Goal: Task Accomplishment & Management: Manage account settings

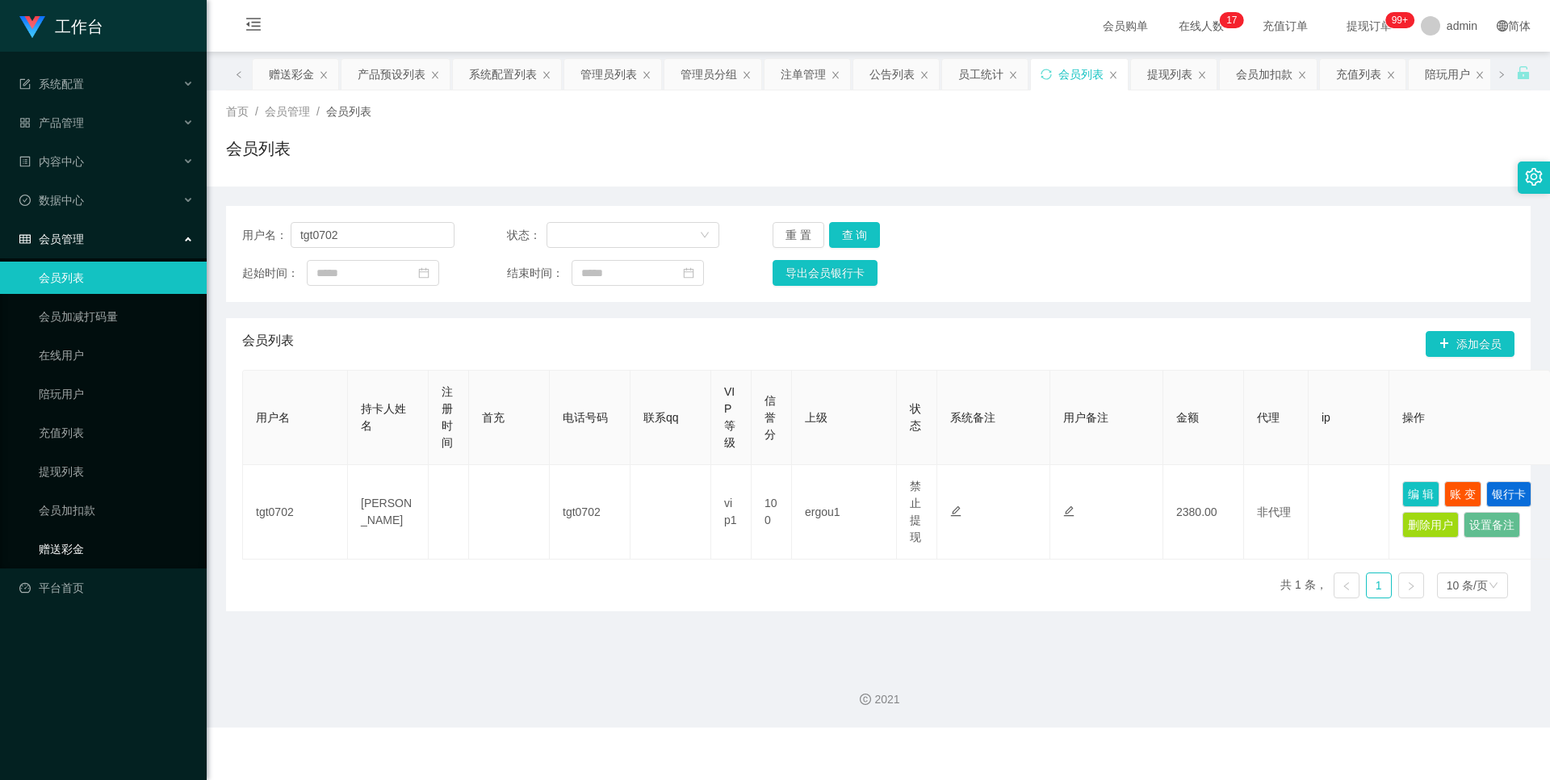
click at [79, 549] on link "赠送彩金" at bounding box center [116, 549] width 155 height 32
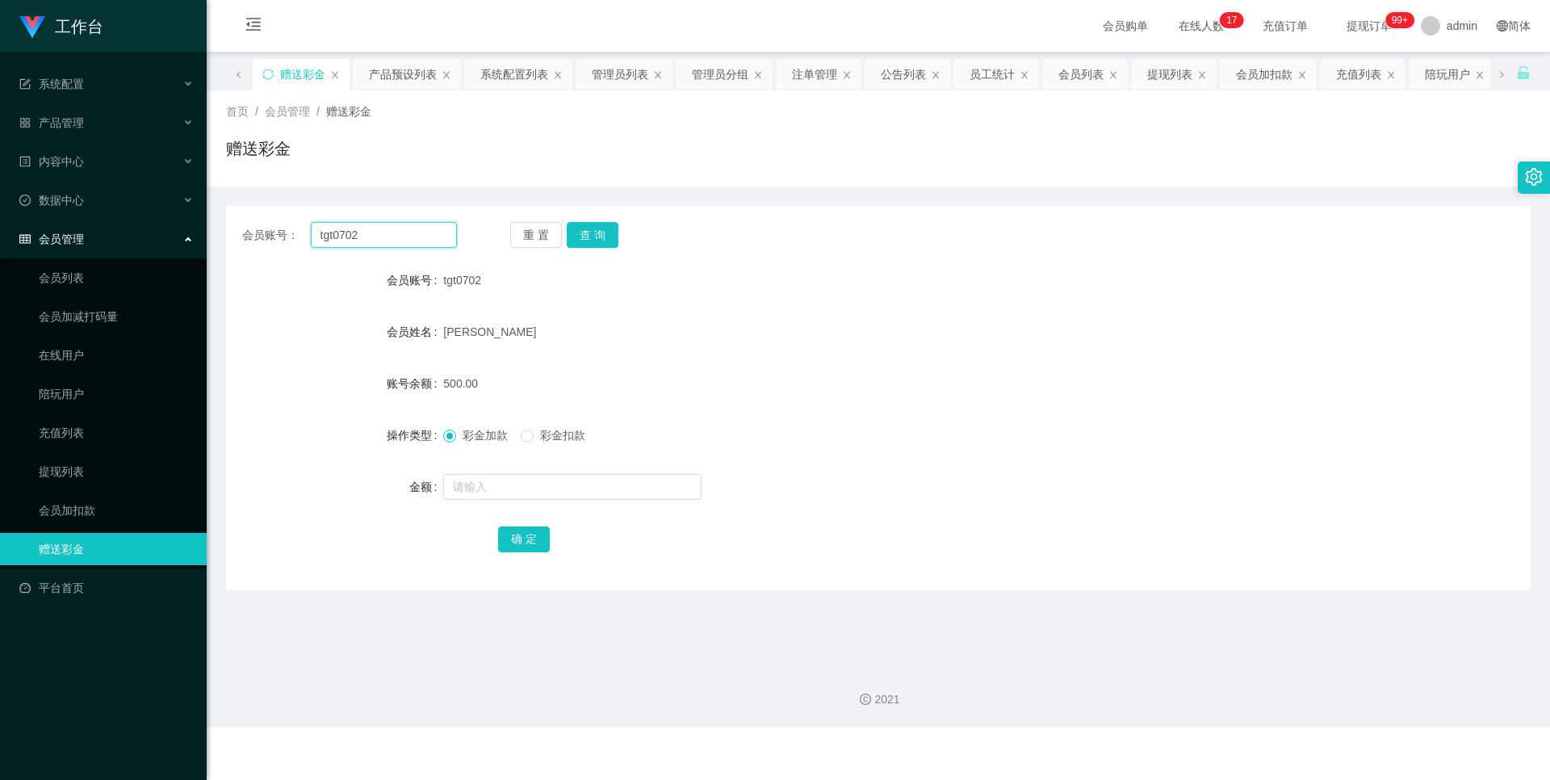
drag, startPoint x: 368, startPoint y: 235, endPoint x: 288, endPoint y: 244, distance: 80.4
click at [288, 244] on div "会员账号： tgt0702" at bounding box center [349, 235] width 215 height 26
paste input "Zenyi123"
type input "Zenyi123"
drag, startPoint x: 598, startPoint y: 225, endPoint x: 588, endPoint y: 256, distance: 32.2
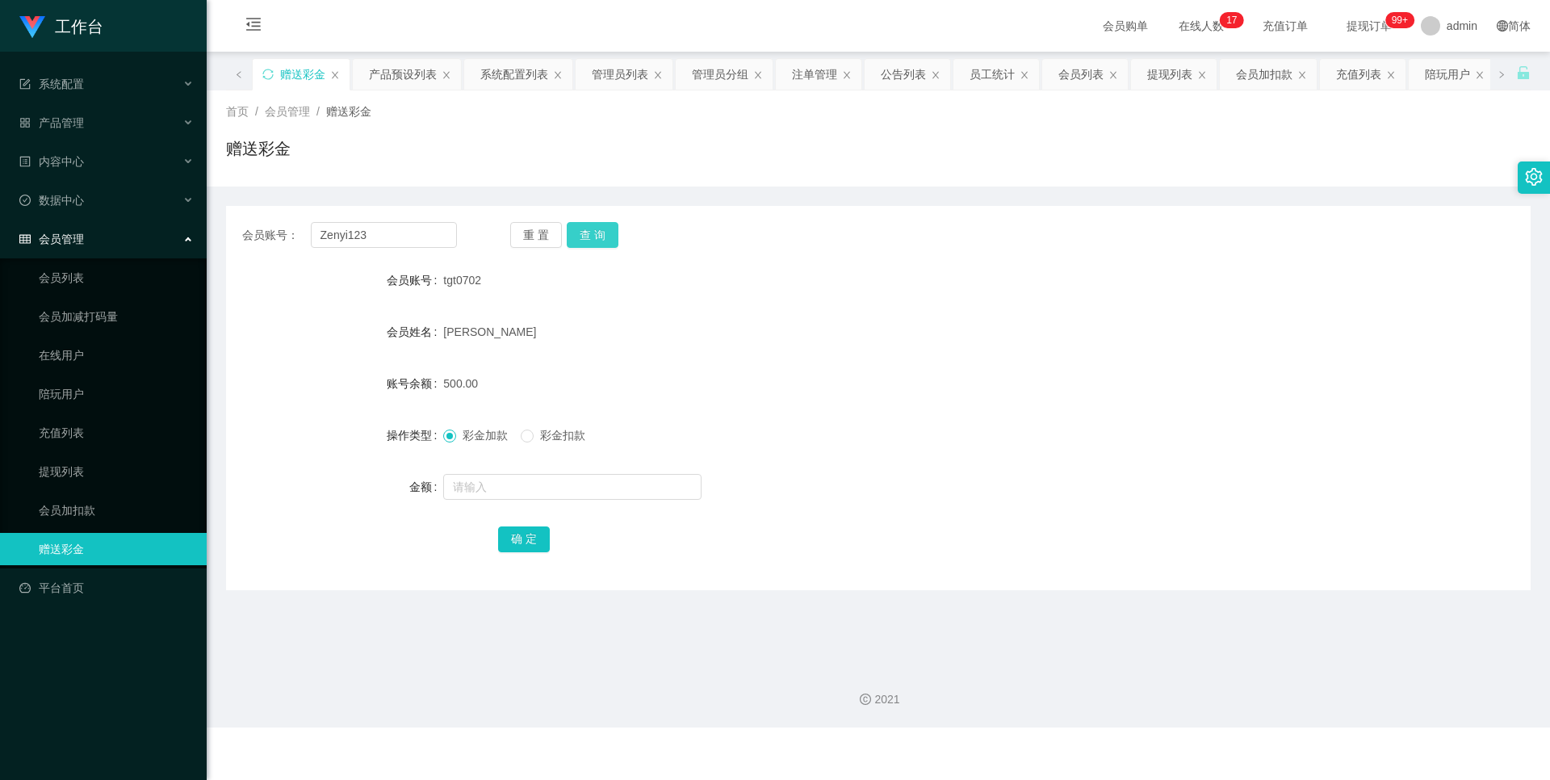
click at [598, 225] on button "查 询" at bounding box center [593, 235] width 52 height 26
click at [467, 481] on input "text" at bounding box center [572, 487] width 258 height 26
type input "100"
click at [524, 546] on button "确 定" at bounding box center [524, 539] width 52 height 26
drag, startPoint x: 383, startPoint y: 244, endPoint x: 176, endPoint y: 238, distance: 206.7
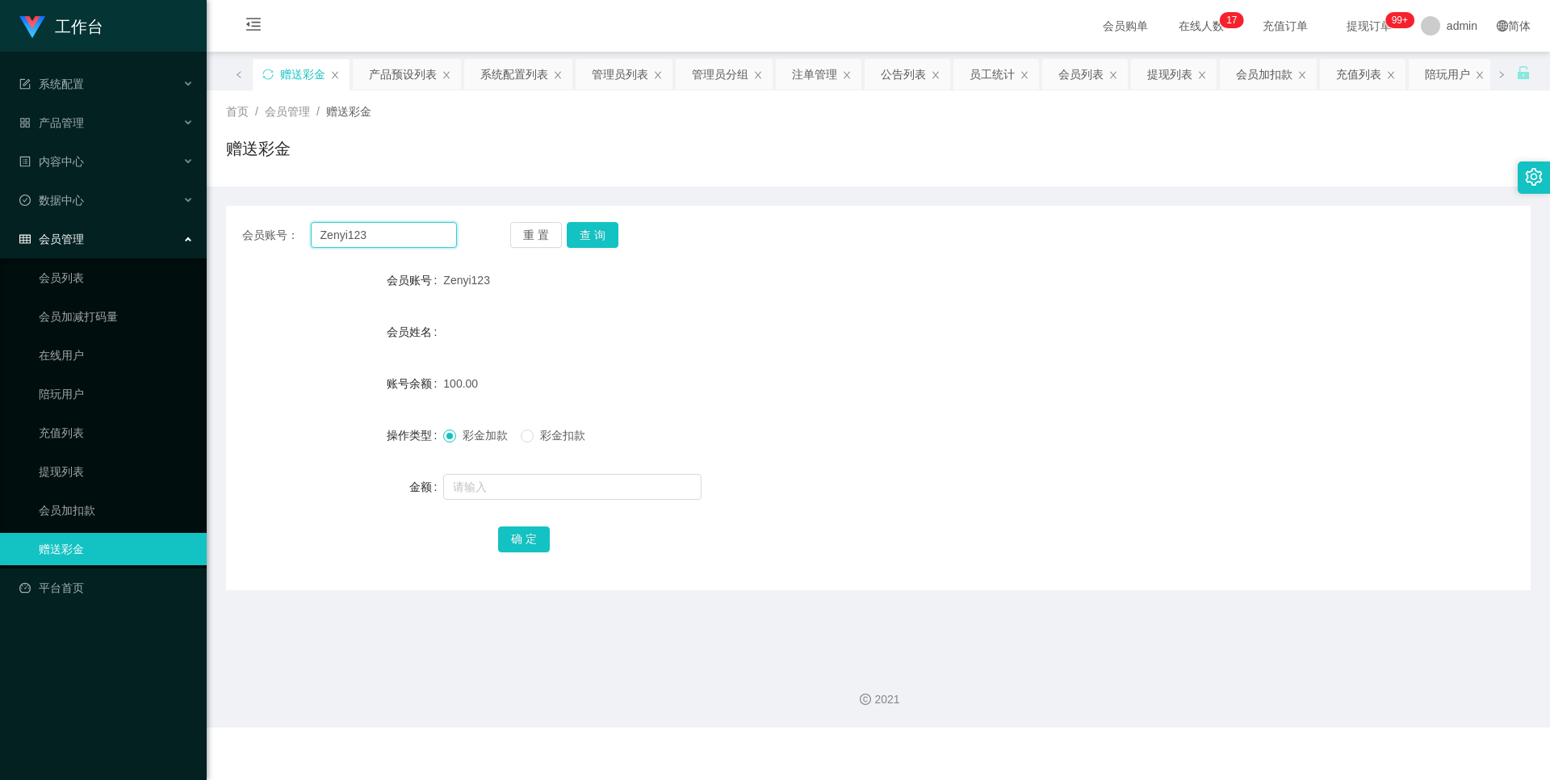
click at [176, 238] on section "工作台 系统配置 产品管理 产品列表 产品预设列表 开奖记录 注单管理 即时注单 内容中心 站内信 公告列表 活动列表 数据中心 员工统计 团队统计 会员管理…" at bounding box center [775, 363] width 1550 height 727
paste input "88940157"
type input "88940157"
click at [593, 232] on button "查 询" at bounding box center [593, 235] width 52 height 26
click at [494, 484] on input "text" at bounding box center [572, 487] width 258 height 26
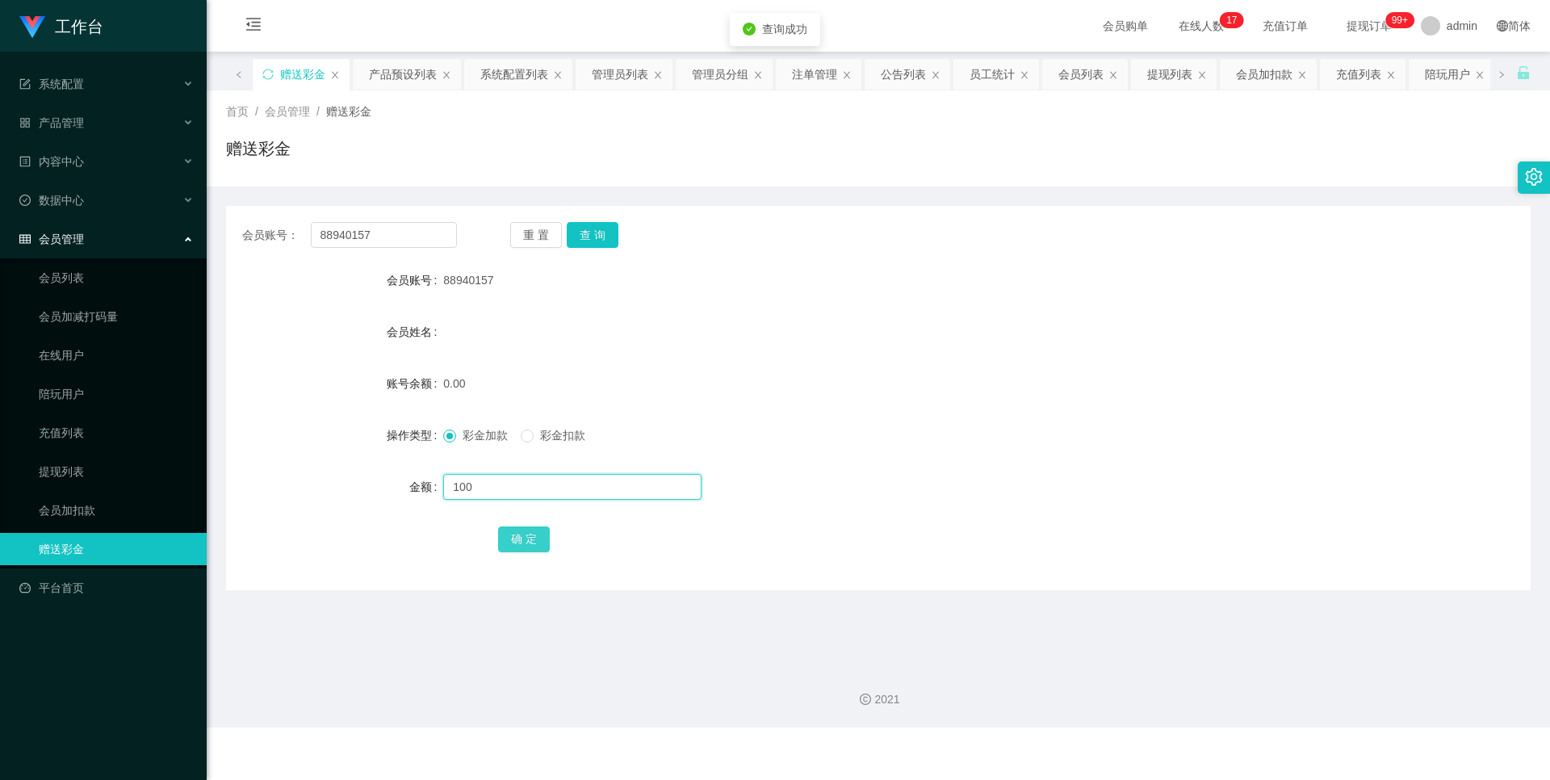
type input "100"
click at [532, 534] on button "确 定" at bounding box center [524, 539] width 52 height 26
drag, startPoint x: 378, startPoint y: 231, endPoint x: 287, endPoint y: 233, distance: 90.4
click at [287, 233] on div "会员账号： 88940157" at bounding box center [349, 235] width 215 height 26
click at [585, 217] on div "会员账号： 88940157 重 置 查 询 会员账号 88940157 会员姓名 账号余额 100.00 操作类型 彩金加款 彩金扣款 金额 确 定" at bounding box center [878, 398] width 1304 height 384
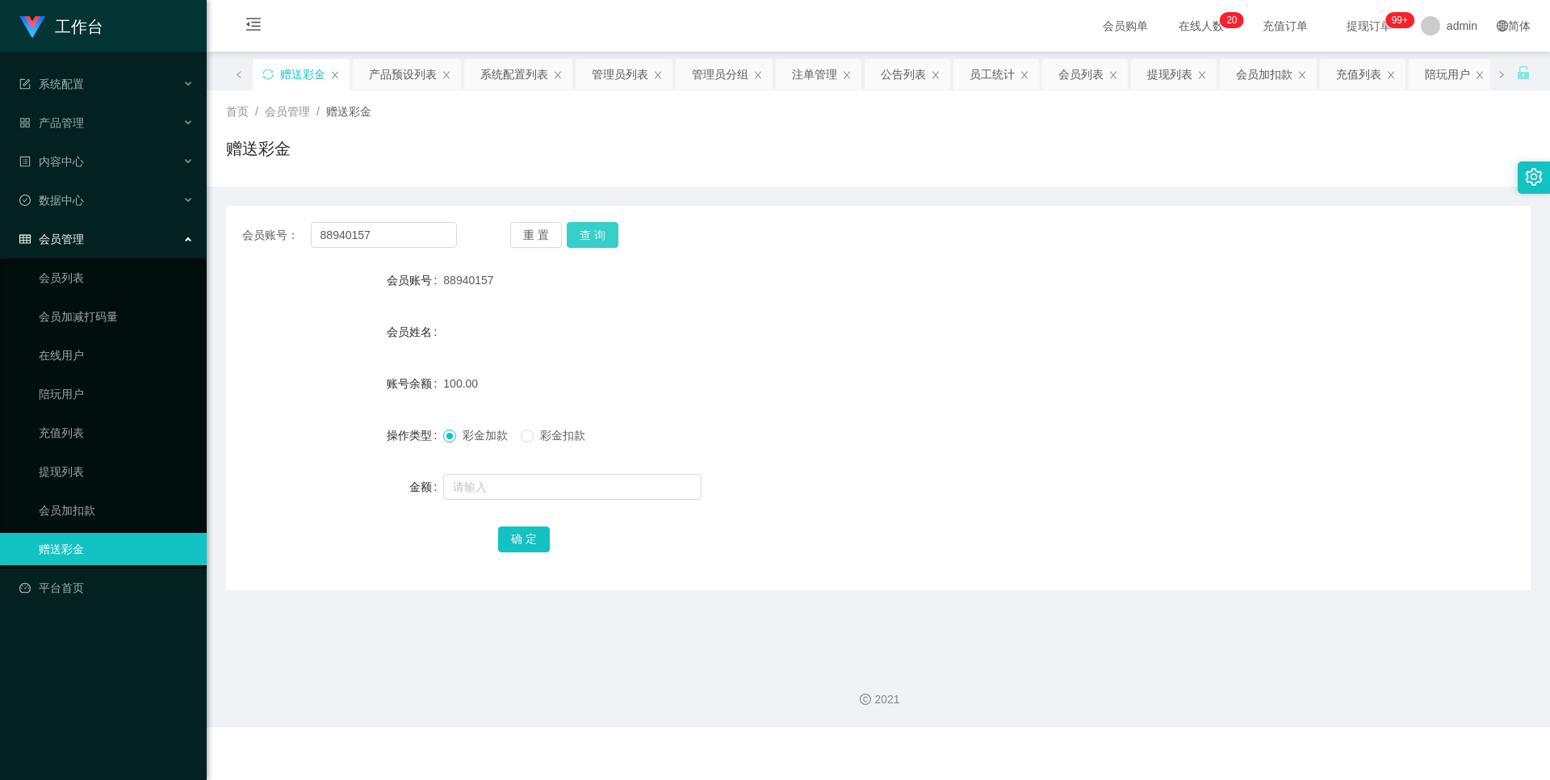
click at [589, 236] on button "查 询" at bounding box center [593, 235] width 52 height 26
drag, startPoint x: 282, startPoint y: 239, endPoint x: 157, endPoint y: 235, distance: 125.2
click at [157, 235] on section "工作台 系统配置 产品管理 产品列表 产品预设列表 开奖记录 注单管理 即时注单 内容中心 站内信 公告列表 活动列表 数据中心 员工统计 团队统计 会员管理…" at bounding box center [775, 363] width 1550 height 727
paste input "Zenyi123"
type input "Zenyi123"
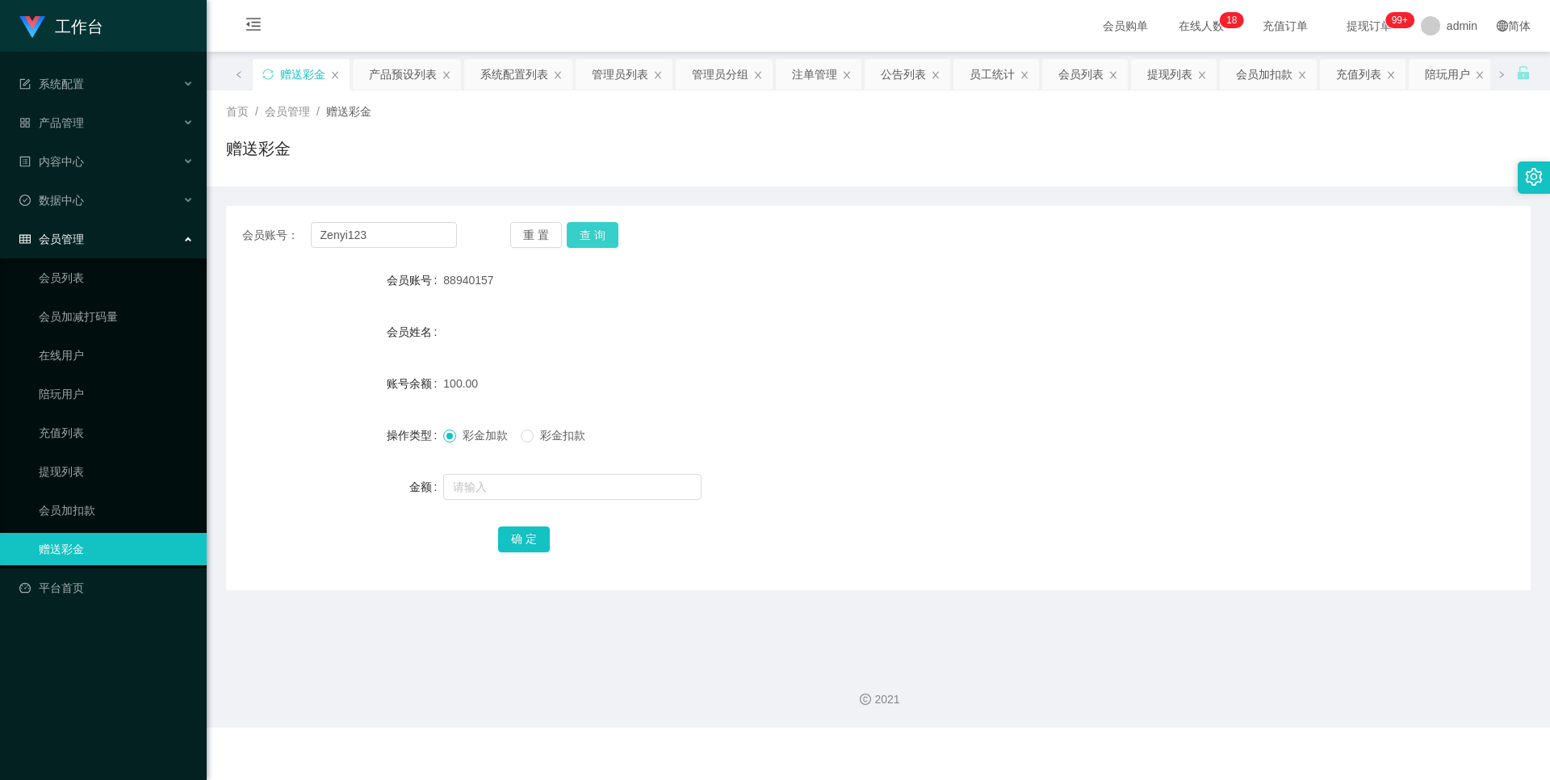
click at [591, 232] on button "查 询" at bounding box center [593, 235] width 52 height 26
click at [461, 480] on input "text" at bounding box center [572, 487] width 258 height 26
type input "100"
click at [538, 538] on button "确 定" at bounding box center [524, 539] width 52 height 26
drag, startPoint x: 414, startPoint y: 232, endPoint x: 235, endPoint y: 203, distance: 181.7
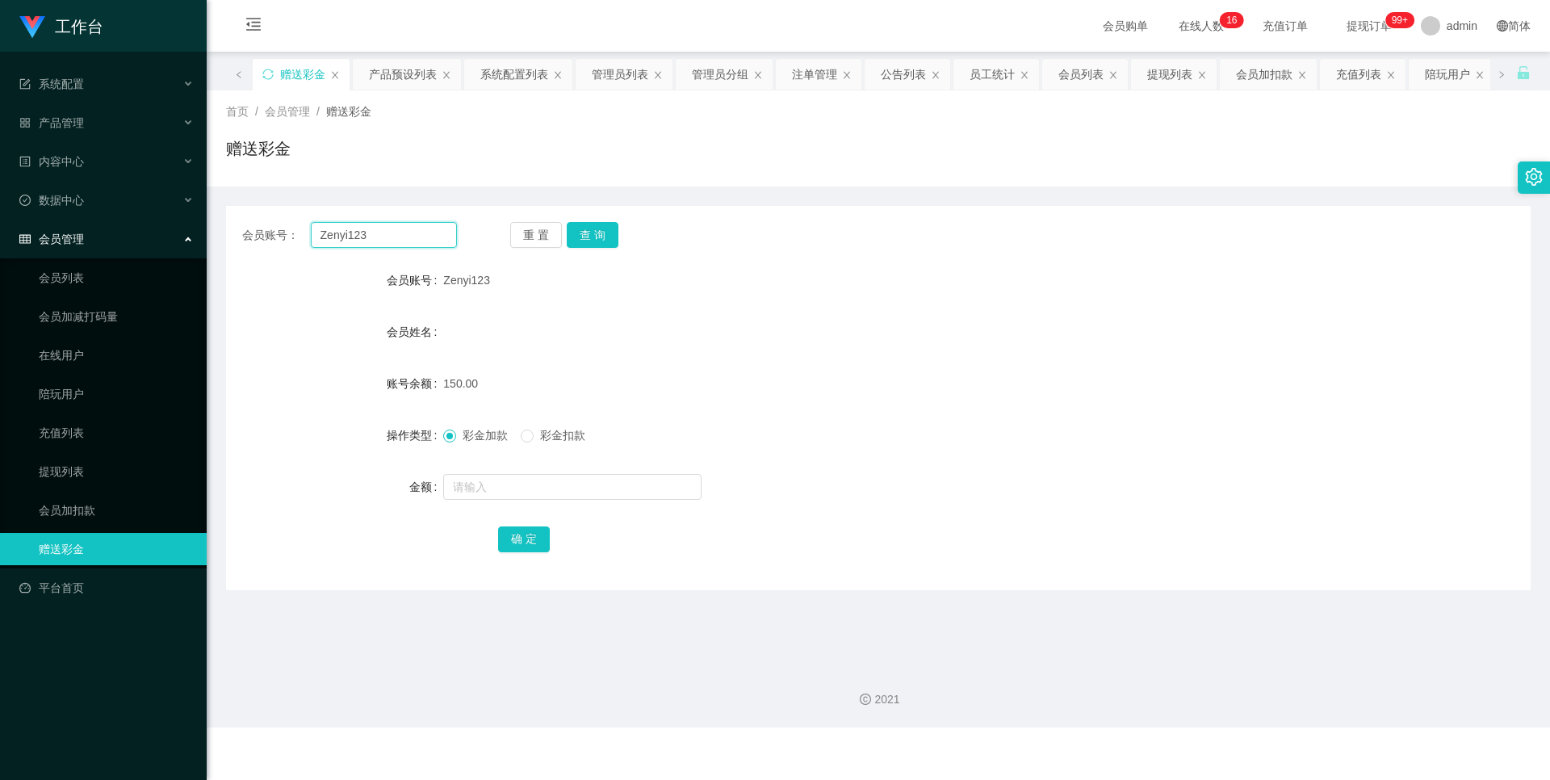
click at [253, 213] on div "会员账号： Zenyi123 重 置 查 询 会员账号 Zenyi123 会员姓名 账号余额 150.00 操作类型 彩金加款 彩金扣款 金额 确 定" at bounding box center [878, 398] width 1304 height 384
paste input "88940157"
type input "88940157"
click at [571, 230] on button "查 询" at bounding box center [593, 235] width 52 height 26
click at [479, 478] on input "text" at bounding box center [572, 487] width 258 height 26
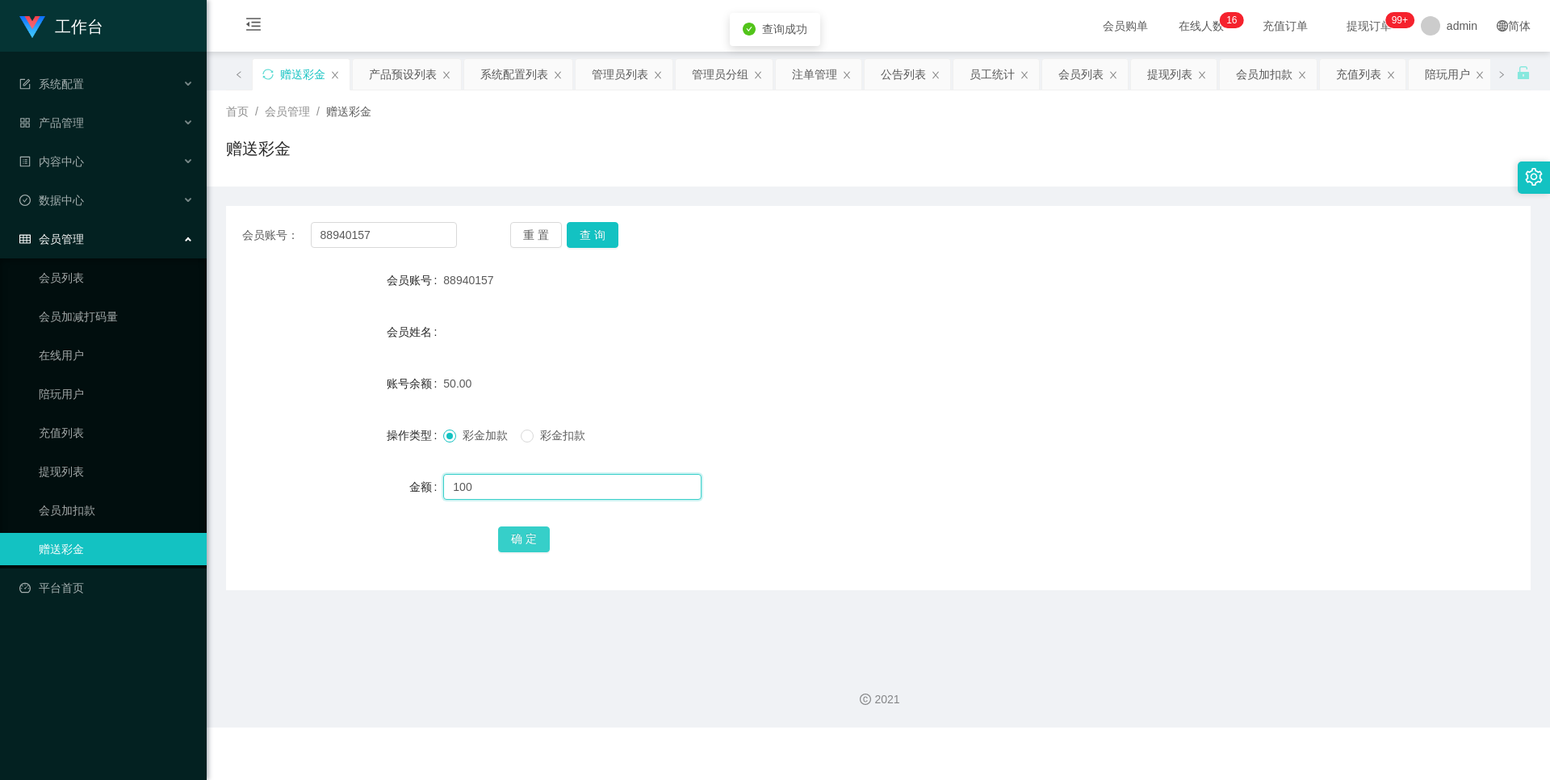
type input "100"
click at [541, 540] on button "确 定" at bounding box center [524, 539] width 52 height 26
click at [594, 244] on button "查 询" at bounding box center [593, 235] width 52 height 26
drag, startPoint x: 407, startPoint y: 232, endPoint x: 174, endPoint y: 223, distance: 233.4
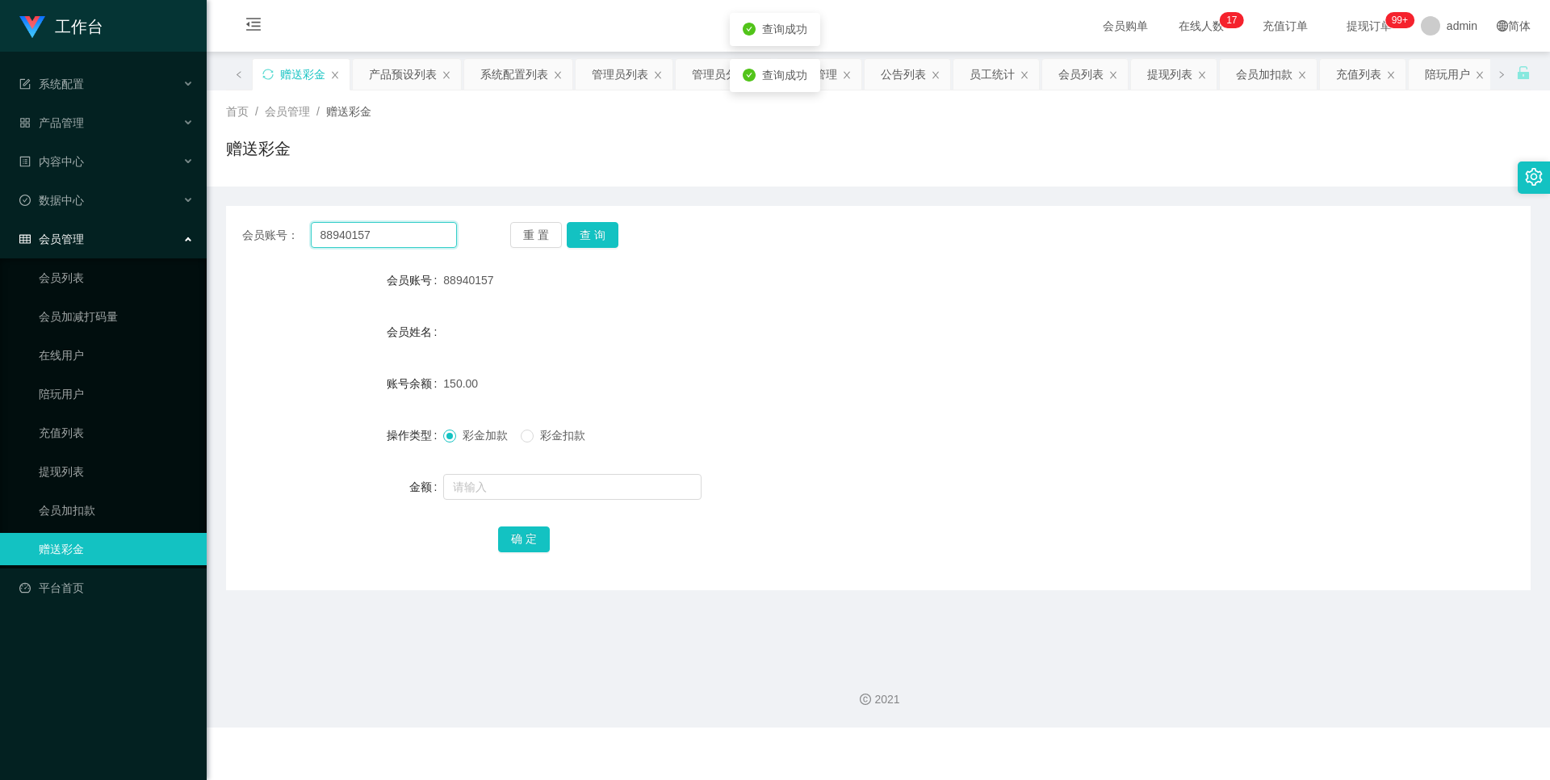
click at [174, 223] on section "工作台 系统配置 产品管理 产品列表 产品预设列表 开奖记录 注单管理 即时注单 内容中心 站内信 公告列表 活动列表 数据中心 员工统计 团队统计 会员管理…" at bounding box center [775, 363] width 1550 height 727
click at [887, 329] on div "会员姓名" at bounding box center [878, 332] width 1304 height 32
click at [63, 496] on link "会员加扣款" at bounding box center [116, 510] width 155 height 32
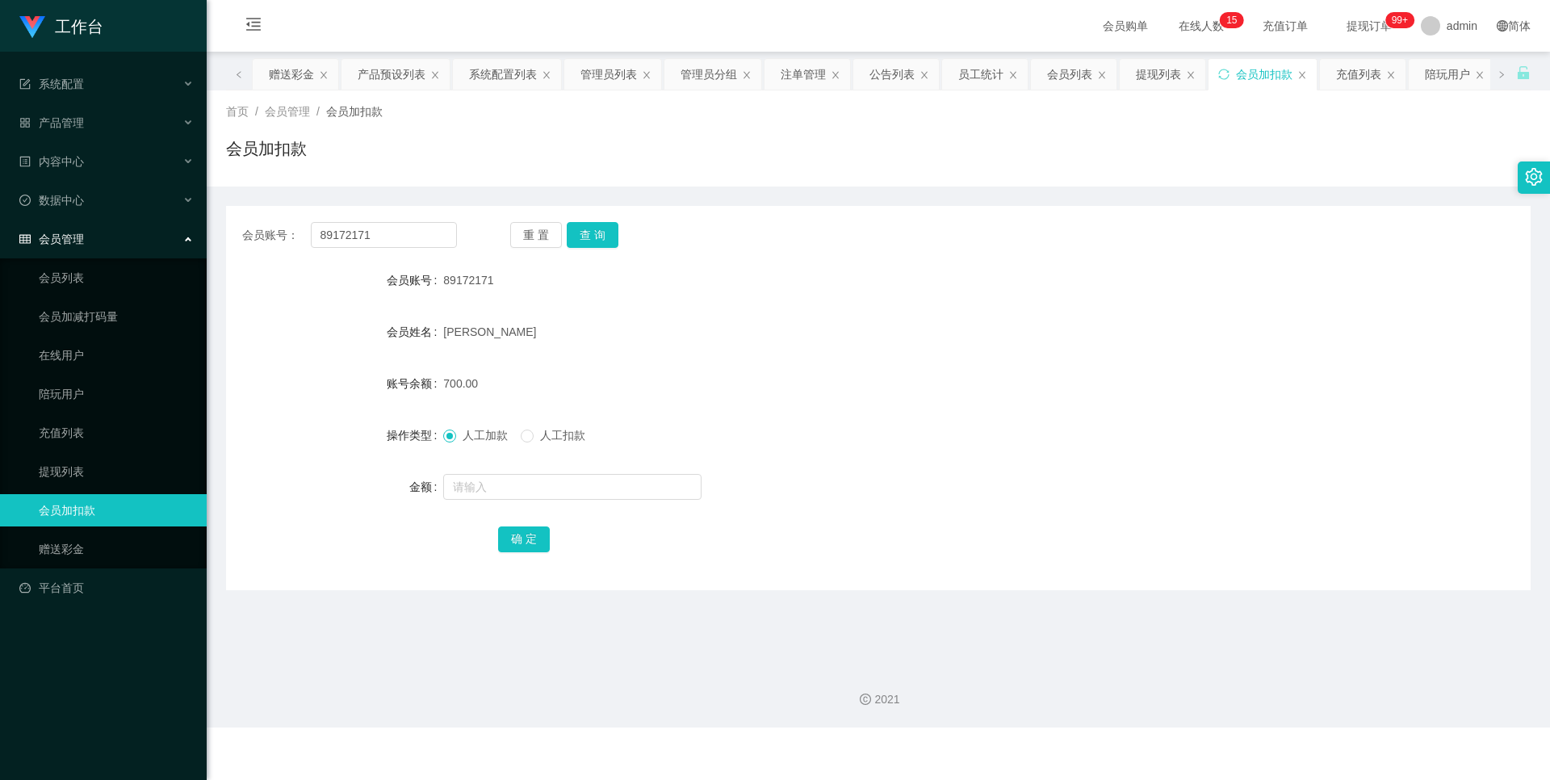
click at [112, 530] on ul "会员列表 会员加减打码量 在线用户 陪玩用户 充值列表 提现列表 会员加扣款 赠送彩金" at bounding box center [103, 413] width 207 height 310
drag, startPoint x: 113, startPoint y: 544, endPoint x: 110, endPoint y: 531, distance: 13.3
click at [113, 545] on link "赠送彩金" at bounding box center [116, 549] width 155 height 32
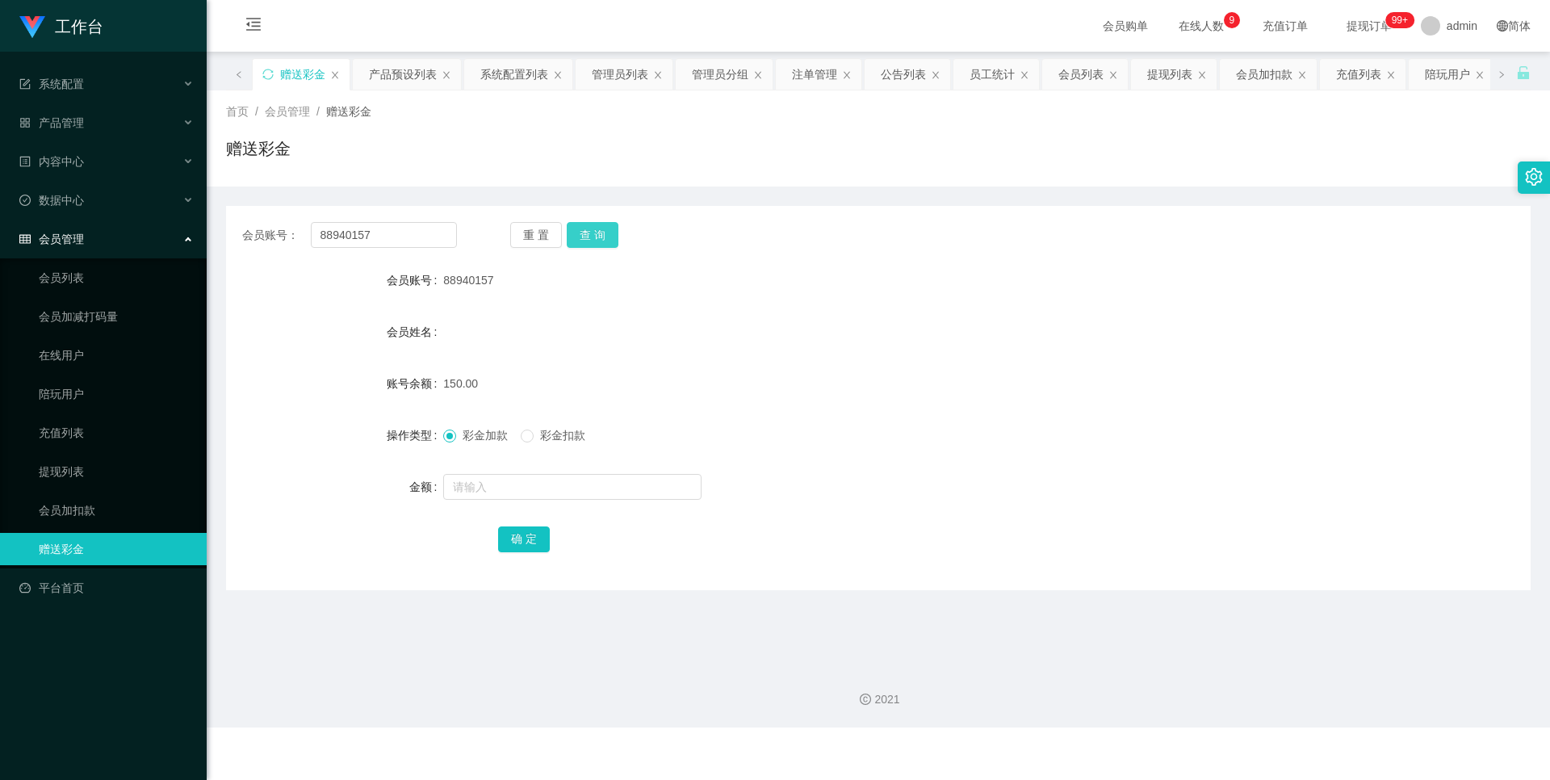
click at [600, 244] on button "查 询" at bounding box center [593, 235] width 52 height 26
click at [580, 242] on button "查 询" at bounding box center [593, 235] width 52 height 26
click at [543, 436] on span "彩金扣款" at bounding box center [563, 435] width 58 height 13
click at [478, 490] on input "text" at bounding box center [572, 487] width 258 height 26
type input "100"
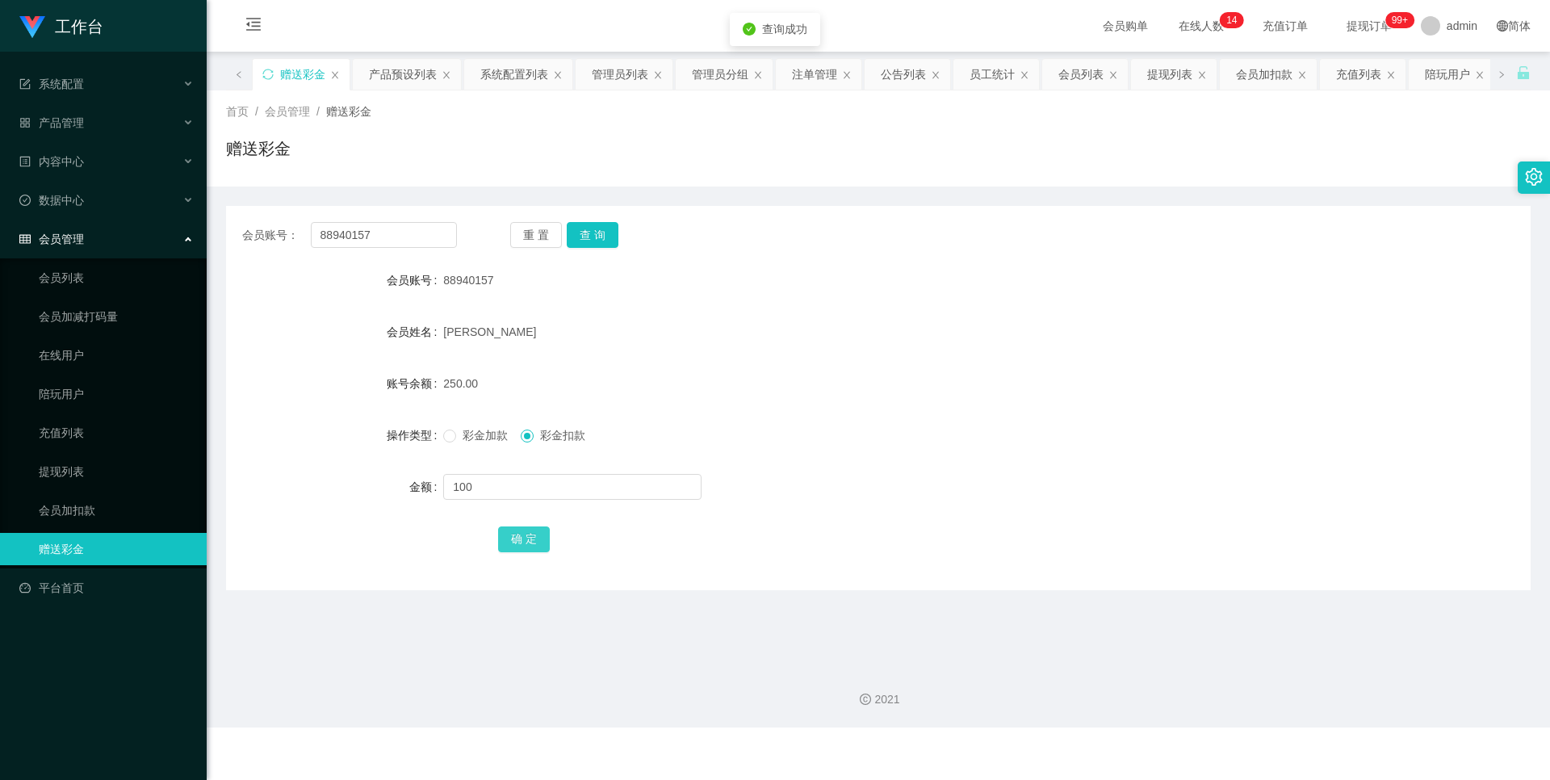
click at [504, 542] on button "确 定" at bounding box center [524, 539] width 52 height 26
click at [85, 475] on link "提现列表" at bounding box center [116, 471] width 155 height 32
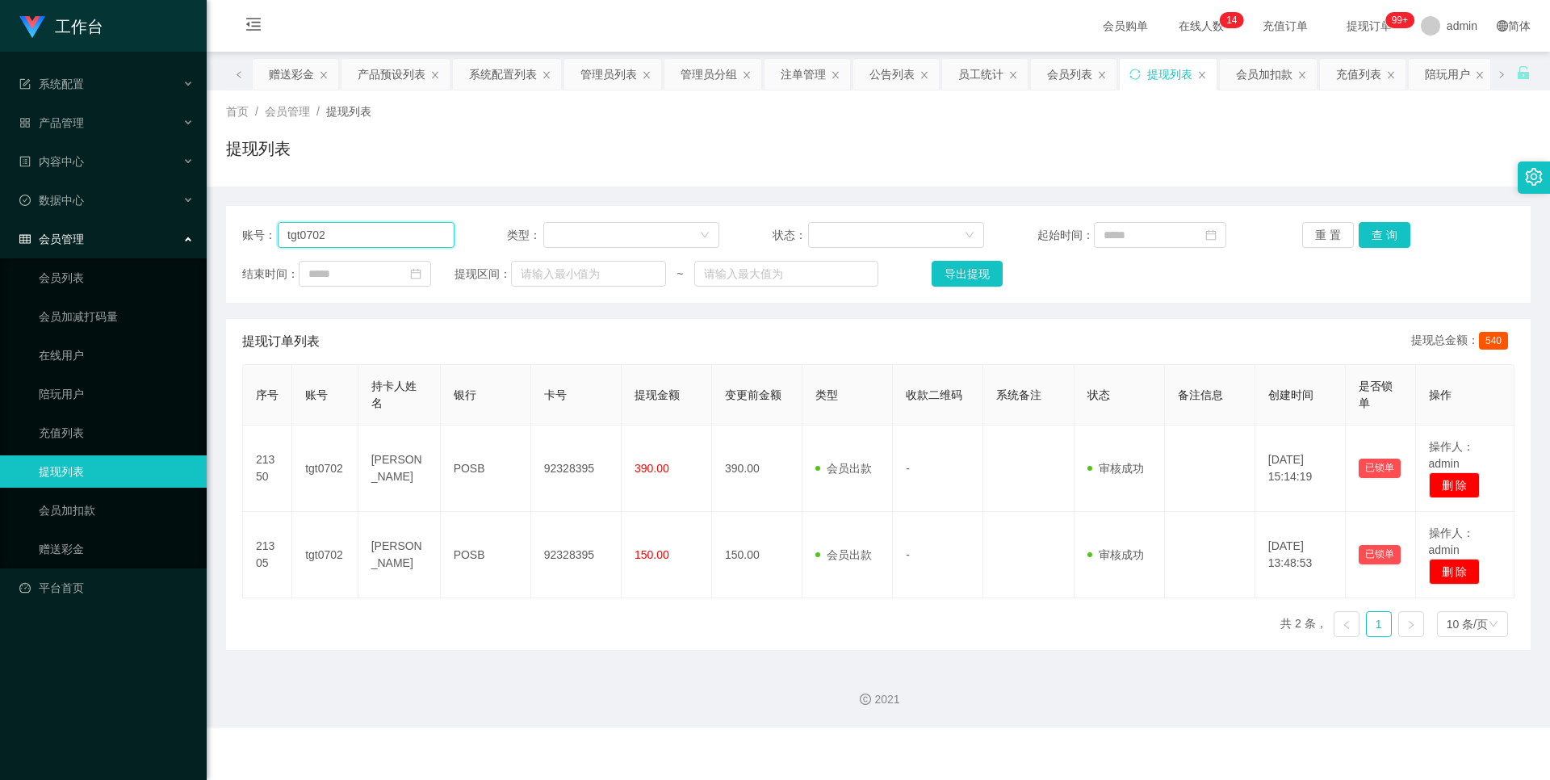
drag, startPoint x: 429, startPoint y: 237, endPoint x: 214, endPoint y: 258, distance: 215.7
click at [214, 258] on main "关闭左侧 关闭右侧 关闭其它 刷新页面 平台首页 赠送彩金 产品预设列表 系统配置列表 管理员列表 管理员分组 注单管理 公告列表 员工统计 会员列表 提现列…" at bounding box center [878, 352] width 1343 height 601
click at [58, 536] on link "赠送彩金" at bounding box center [116, 549] width 155 height 32
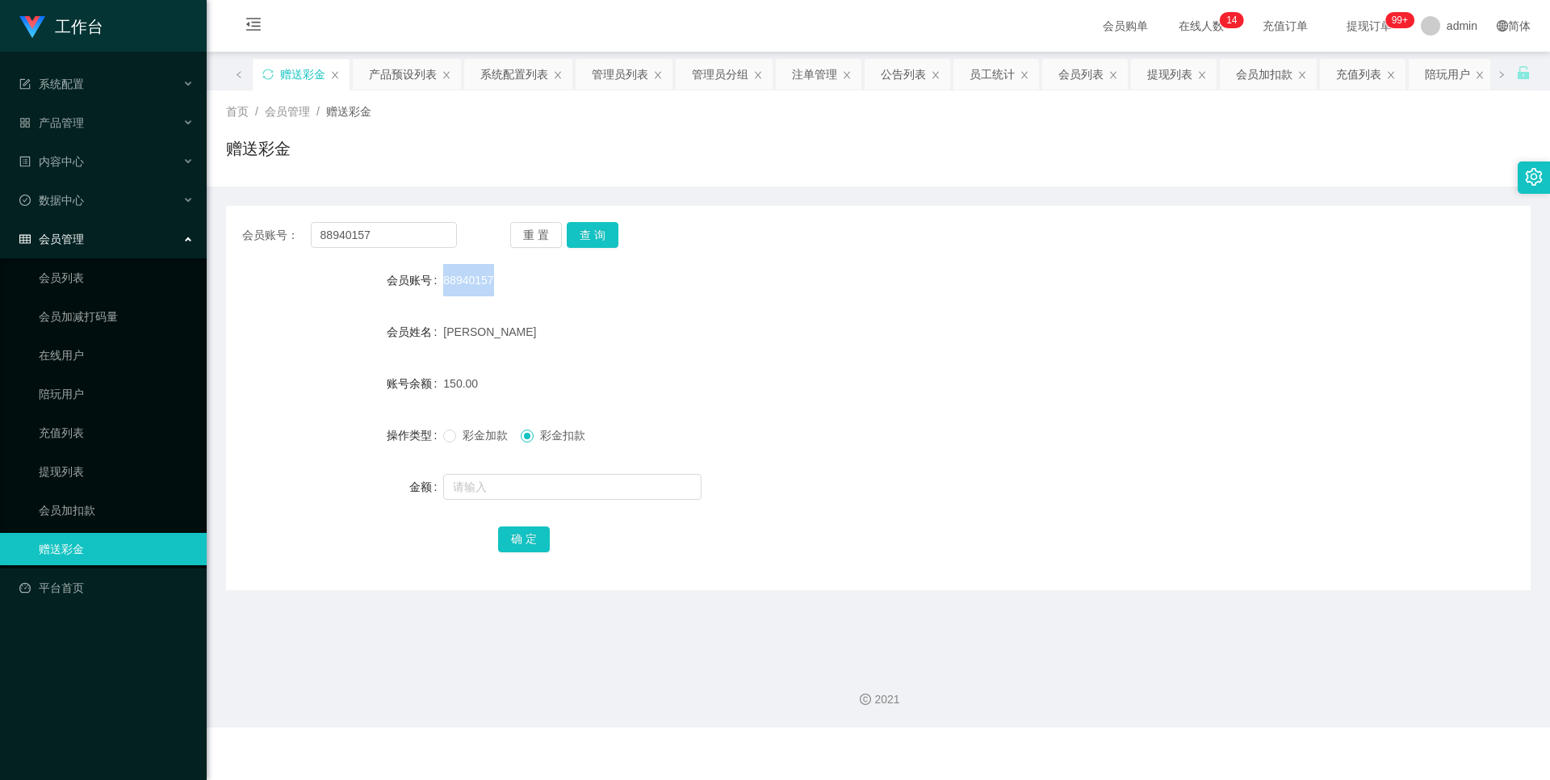
drag, startPoint x: 487, startPoint y: 278, endPoint x: 438, endPoint y: 279, distance: 48.5
click at [438, 279] on div "会员账号 88940157" at bounding box center [878, 280] width 1304 height 32
copy div "会员账号 8894015"
click at [520, 292] on div "88940157" at bounding box center [823, 280] width 761 height 32
drag, startPoint x: 521, startPoint y: 291, endPoint x: 436, endPoint y: 287, distance: 84.8
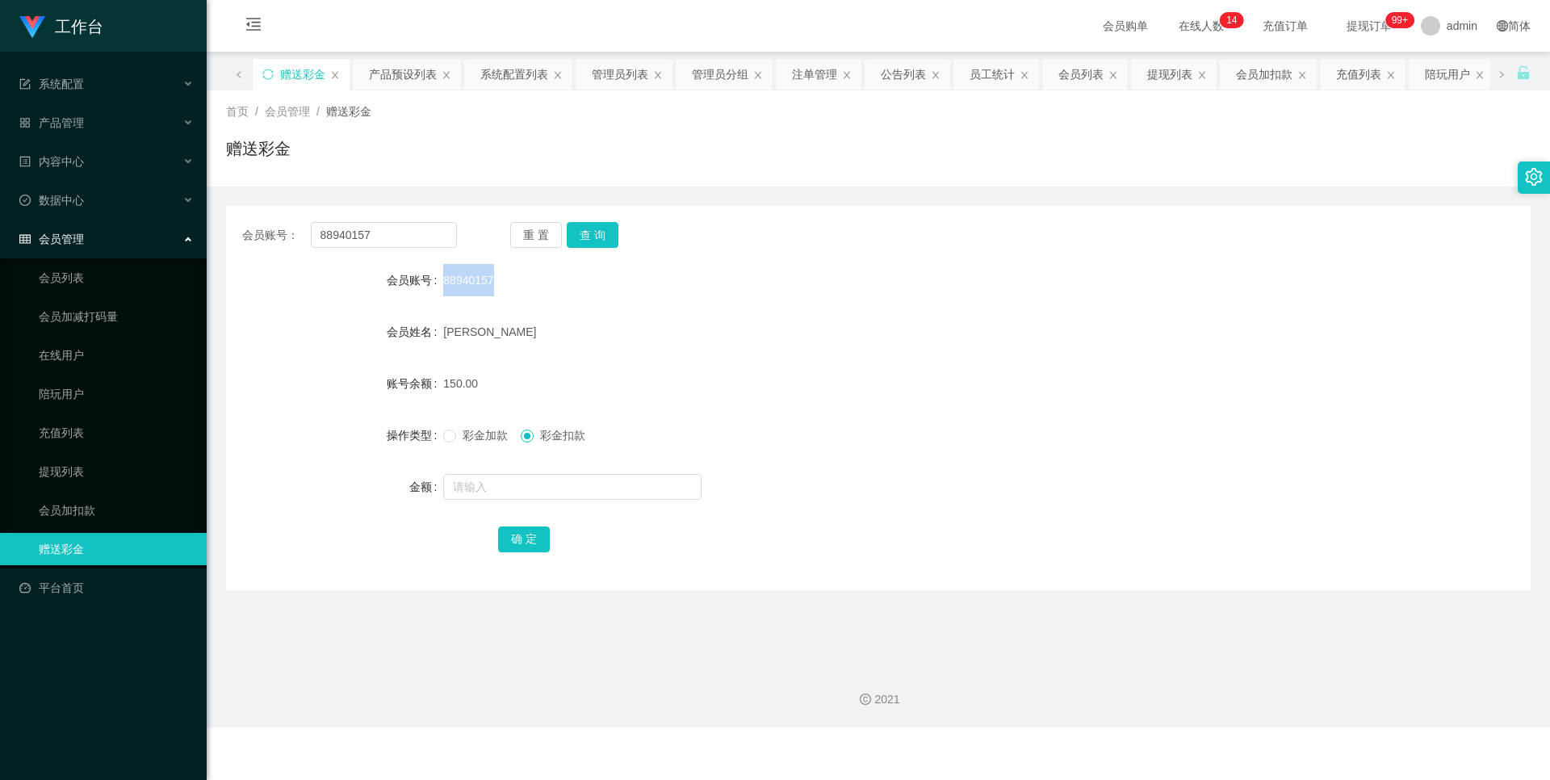
click at [436, 288] on div "会员账号 88940157" at bounding box center [878, 280] width 1304 height 32
copy div "会员账号 88940157"
click at [87, 482] on link "提现列表" at bounding box center [116, 471] width 155 height 32
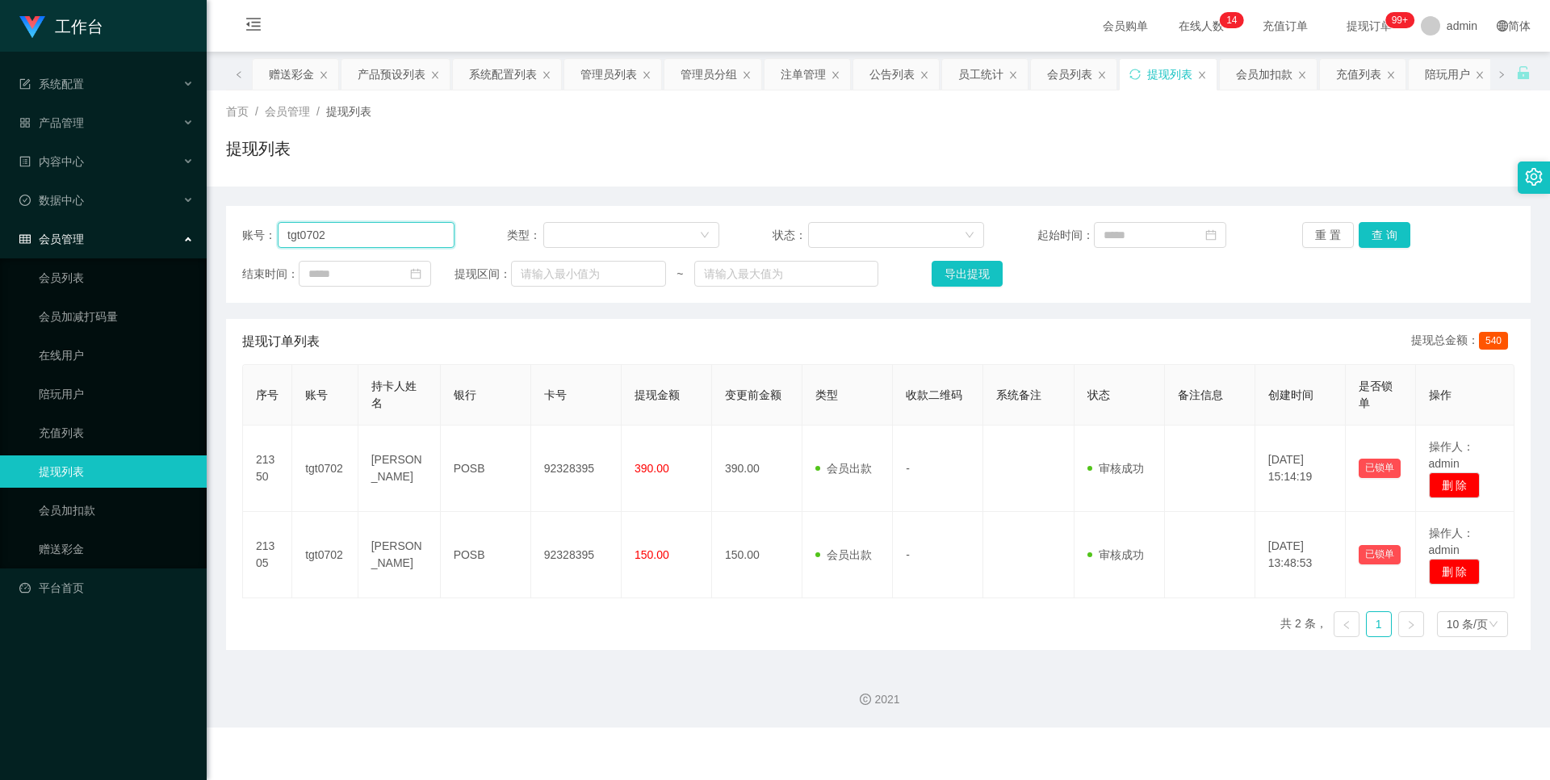
drag, startPoint x: 421, startPoint y: 234, endPoint x: 238, endPoint y: 236, distance: 182.4
click at [238, 236] on div "账号： tgt0702 类型： 状态： 起始时间： 重 置 查 询 结束时间： 提现区间： ~ 导出提现" at bounding box center [878, 254] width 1304 height 97
paste input "88940157"
type input "88940157"
click at [1390, 236] on button "查 询" at bounding box center [1384, 235] width 52 height 26
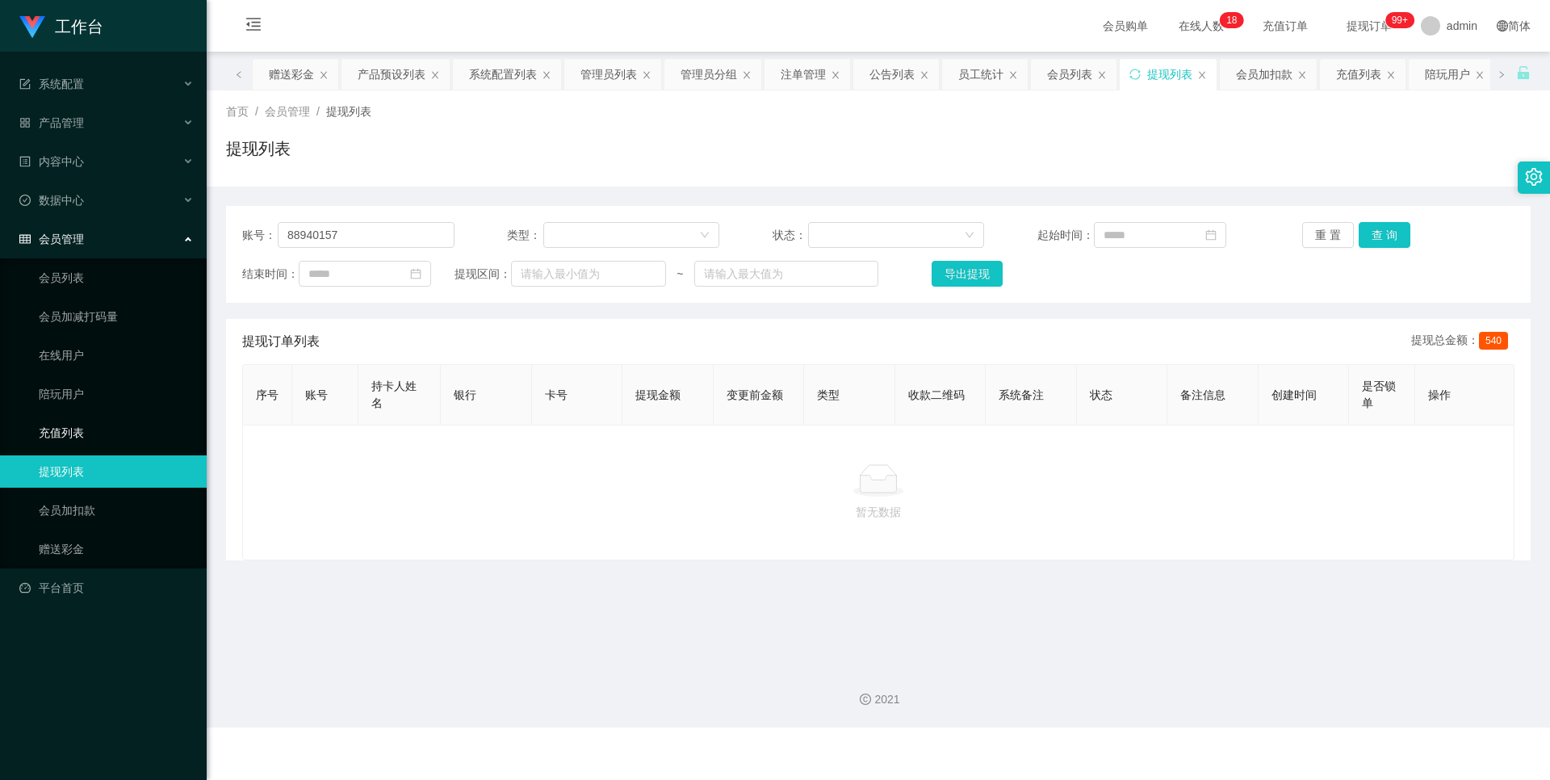
click at [97, 433] on link "充值列表" at bounding box center [116, 432] width 155 height 32
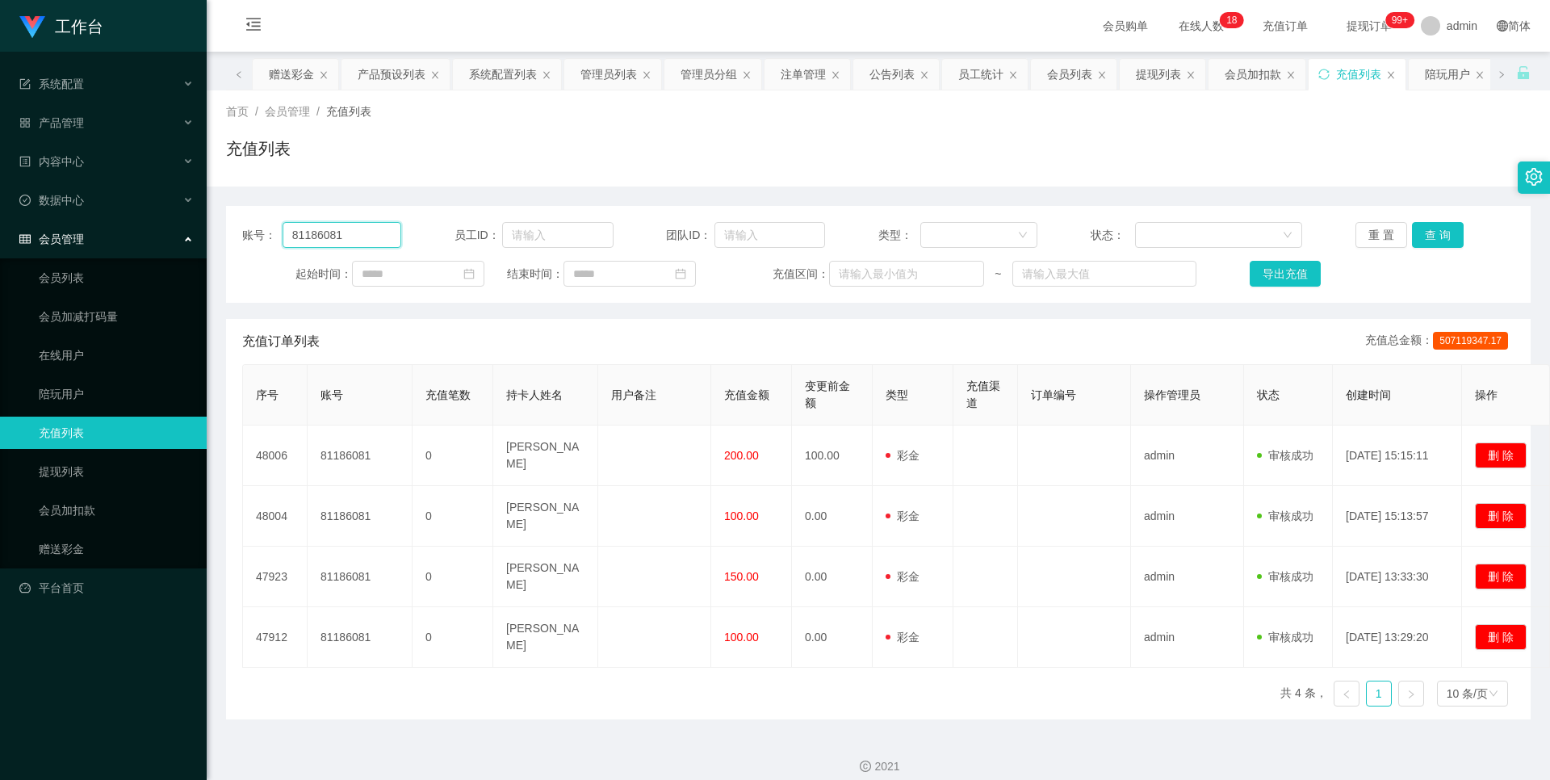
drag, startPoint x: 383, startPoint y: 239, endPoint x: 216, endPoint y: 239, distance: 167.1
click at [216, 239] on main "关闭左侧 关闭右侧 关闭其它 刷新页面 平台首页 赠送彩金 产品预设列表 系统配置列表 管理员列表 管理员分组 注单管理 公告列表 员工统计 会员列表 提现列…" at bounding box center [878, 386] width 1343 height 668
paste input "96367060"
type input "96367060"
click at [1444, 228] on button "查 询" at bounding box center [1438, 235] width 52 height 26
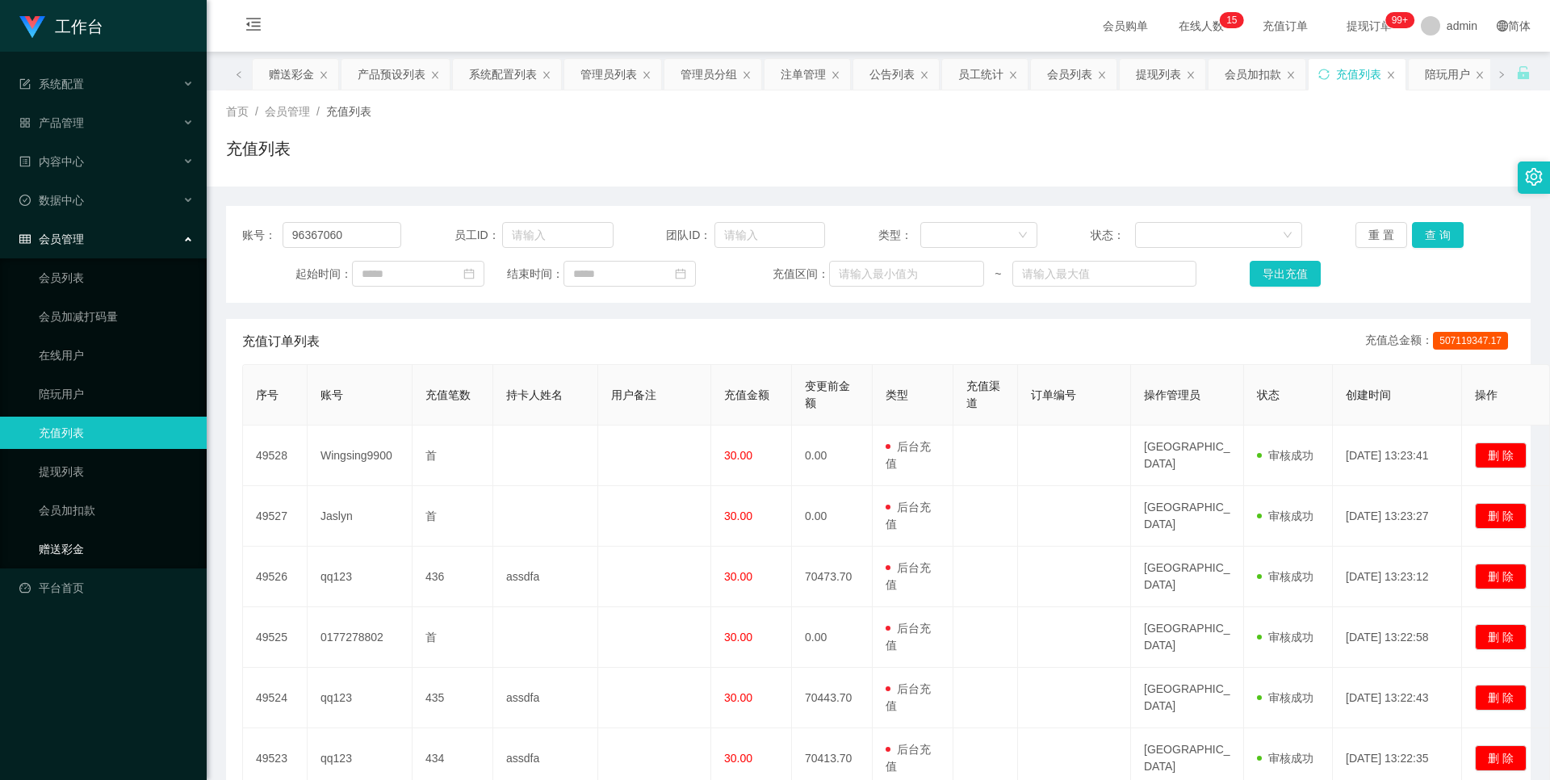
click at [98, 552] on link "赠送彩金" at bounding box center [116, 549] width 155 height 32
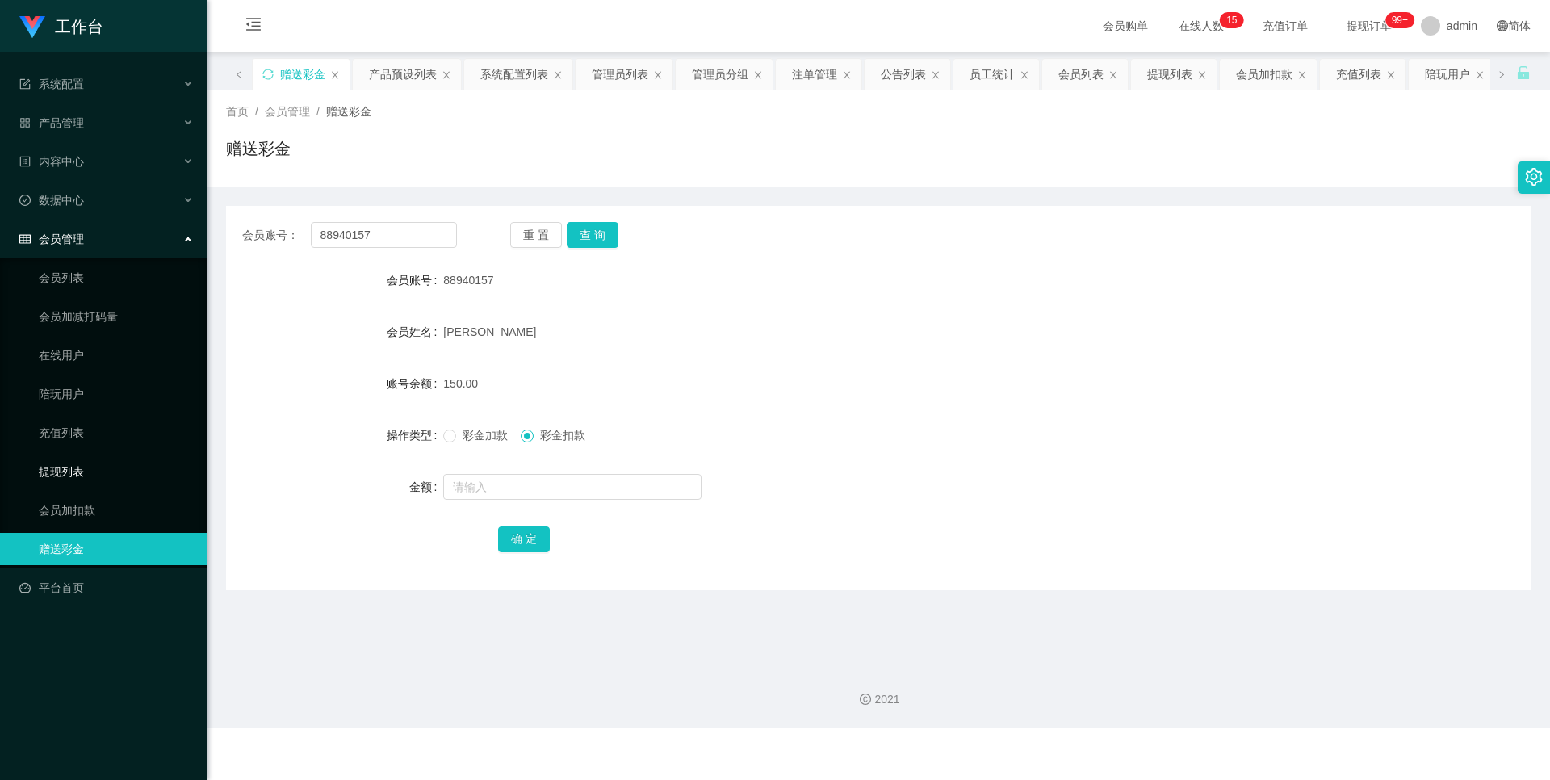
click at [77, 472] on link "提现列表" at bounding box center [116, 471] width 155 height 32
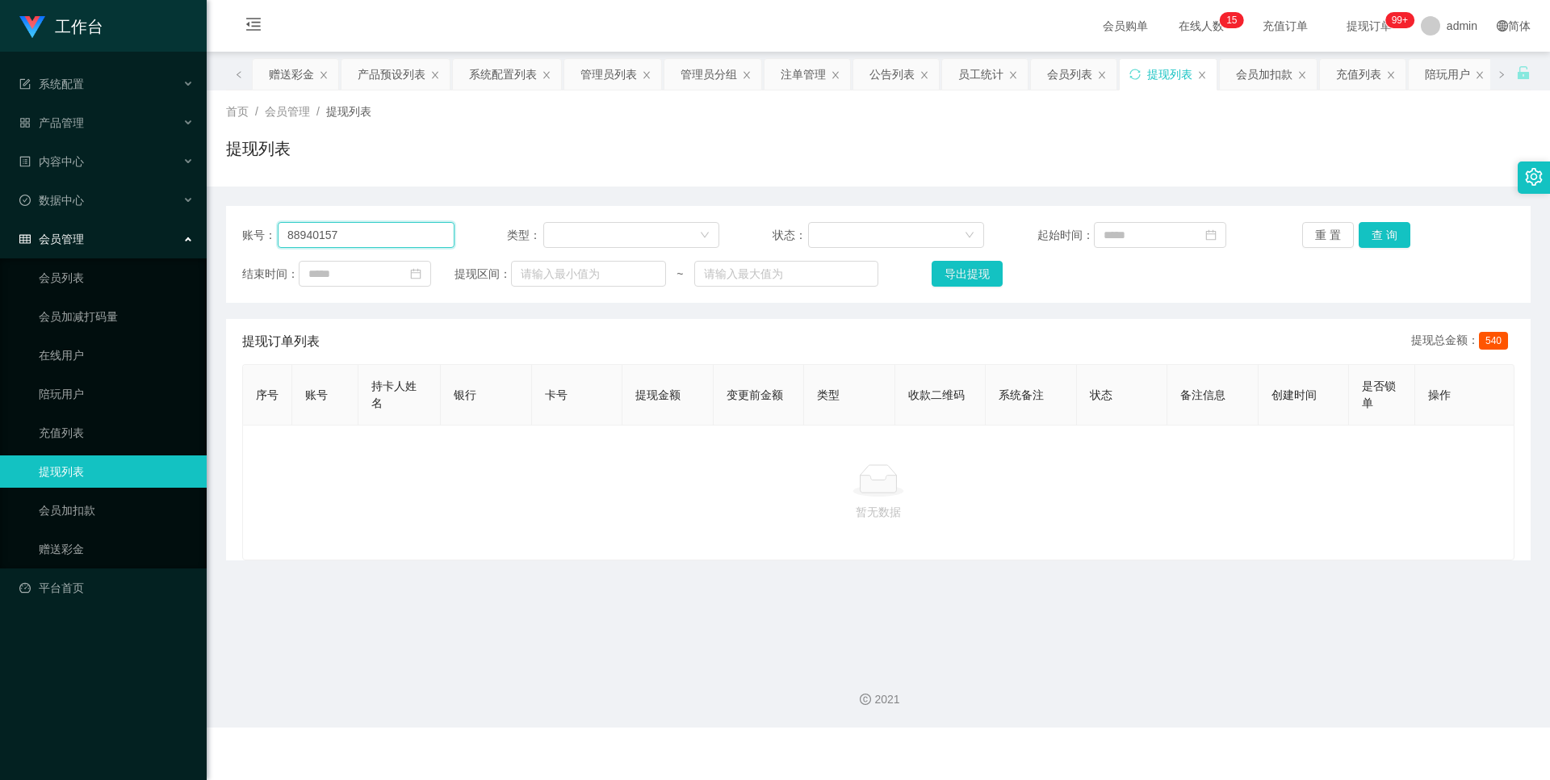
click at [377, 231] on input "88940157" at bounding box center [366, 235] width 177 height 26
drag, startPoint x: 377, startPoint y: 231, endPoint x: 65, endPoint y: 224, distance: 311.6
click at [65, 224] on section "工作台 系统配置 产品管理 产品列表 产品预设列表 开奖记录 注单管理 即时注单 内容中心 站内信 公告列表 活动列表 数据中心 员工统计 团队统计 会员管理…" at bounding box center [775, 363] width 1550 height 727
paste input "96367060"
type input "96367060"
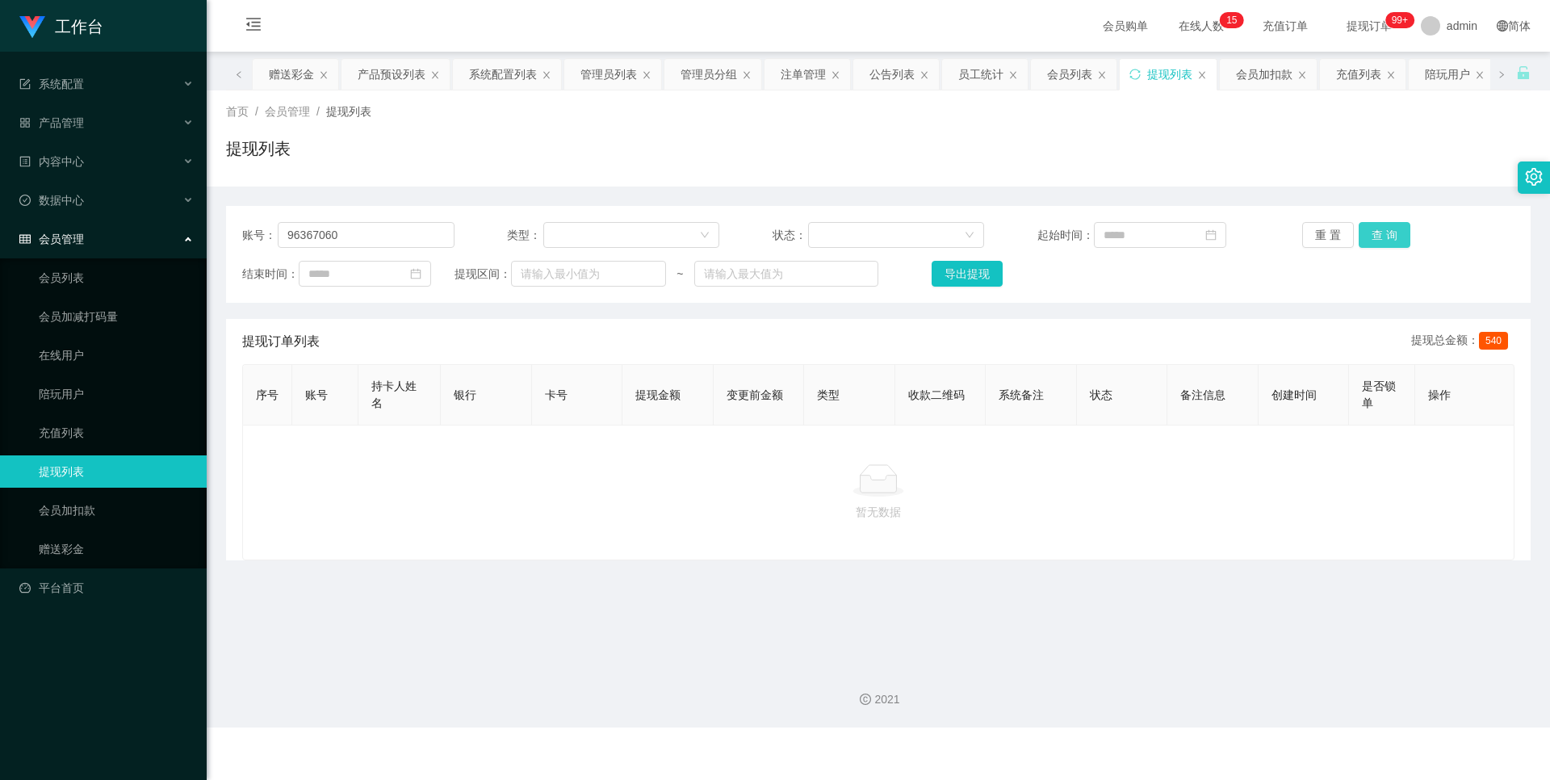
click at [1388, 243] on button "查 询" at bounding box center [1384, 235] width 52 height 26
click at [128, 559] on link "赠送彩金" at bounding box center [116, 549] width 155 height 32
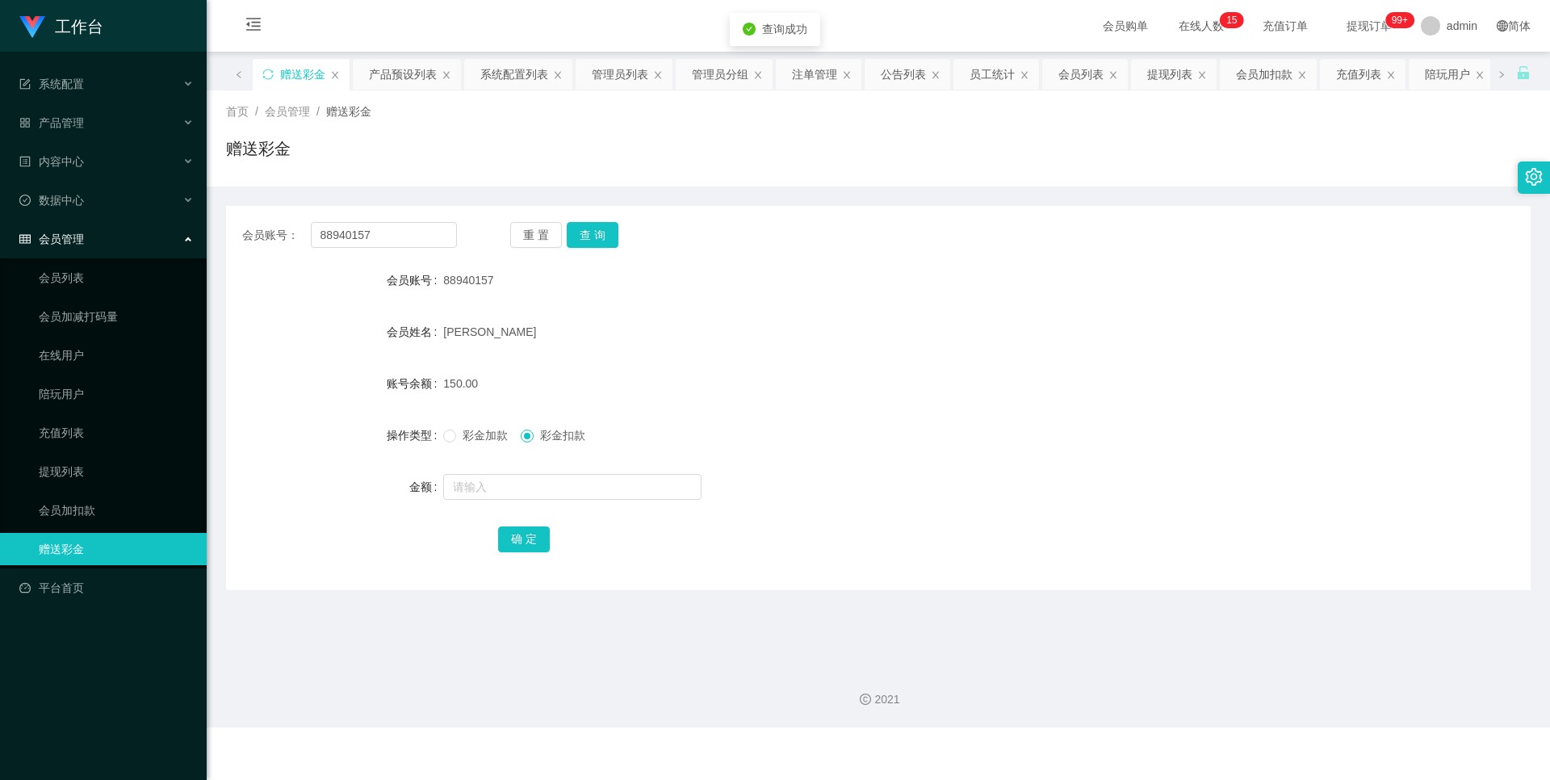
drag, startPoint x: 504, startPoint y: 288, endPoint x: 437, endPoint y: 285, distance: 67.1
click at [437, 285] on div "会员账号 88940157" at bounding box center [878, 280] width 1304 height 32
copy div "会员账号 88940157"
click at [90, 471] on link "提现列表" at bounding box center [116, 471] width 155 height 32
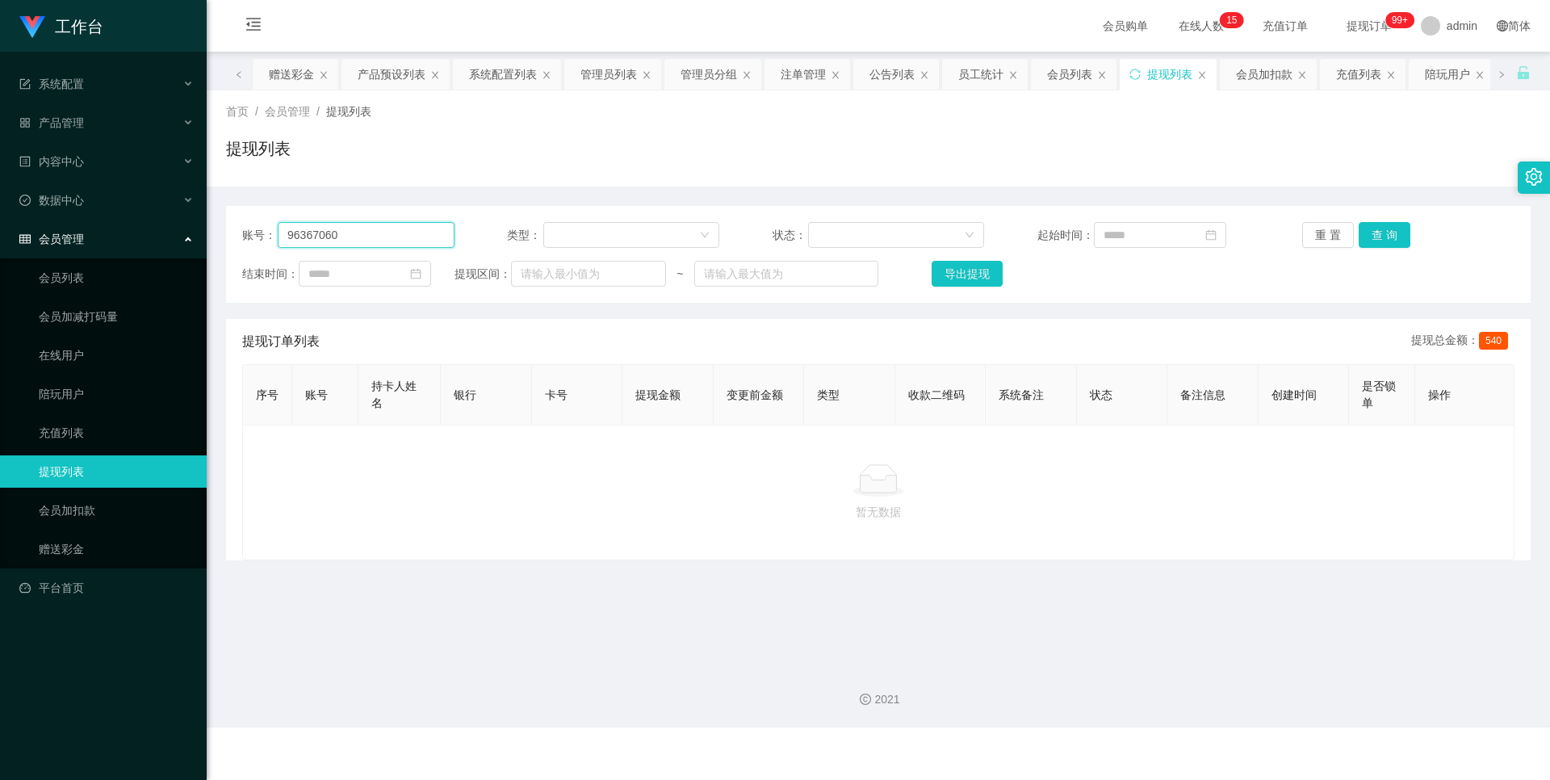
drag, startPoint x: 370, startPoint y: 240, endPoint x: 236, endPoint y: 234, distance: 133.3
click at [236, 234] on div "账号： 96367060 类型： 状态： 起始时间： 重 置 查 询 结束时间： 提现区间： ~ 导出提现" at bounding box center [878, 254] width 1304 height 97
paste input "88940157"
type input "88940157"
click at [1394, 241] on button "查 询" at bounding box center [1384, 235] width 52 height 26
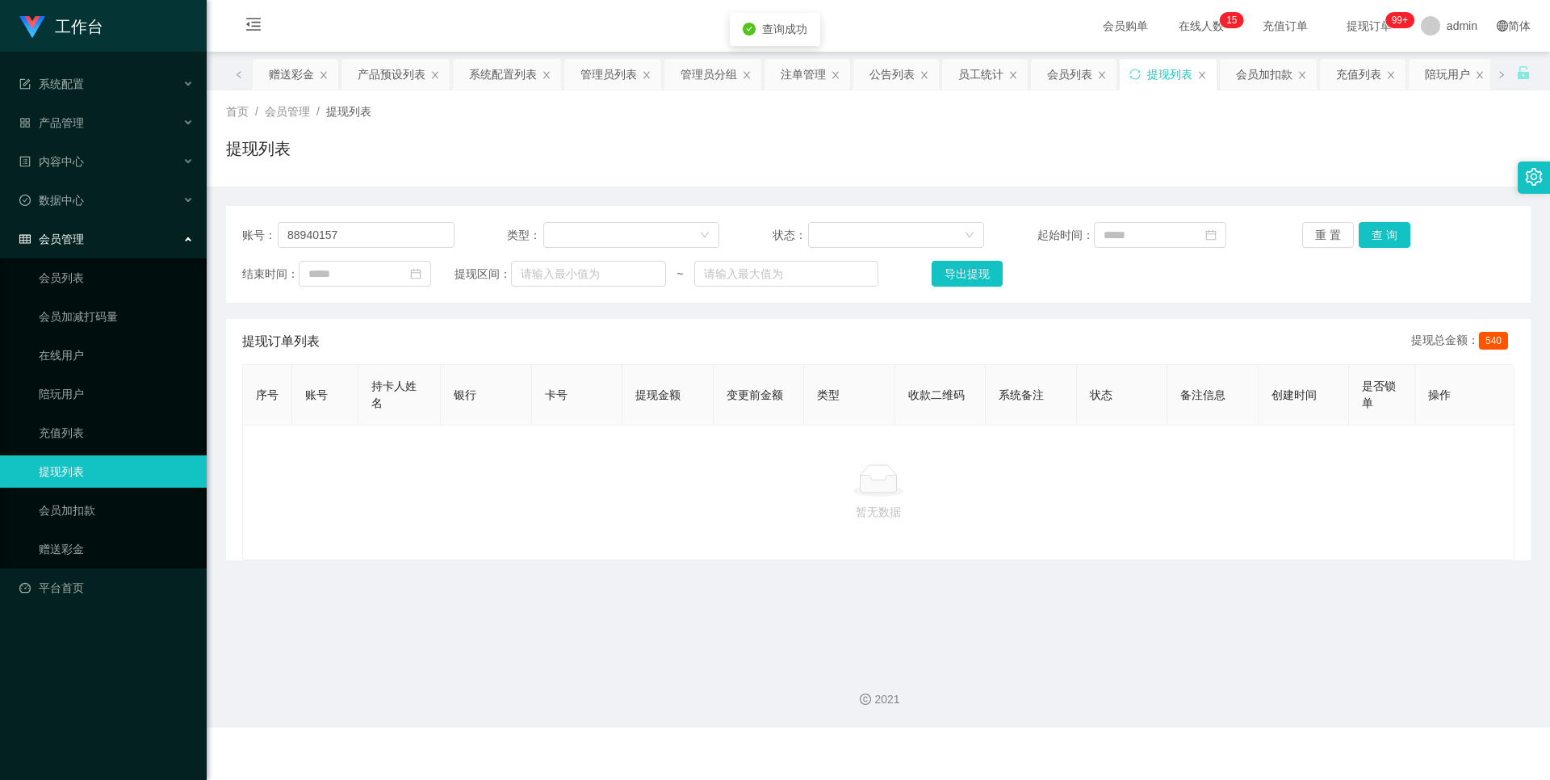
click at [1367, 248] on div "账号： 88940157 类型： 状态： 起始时间： 重 置 查 询 结束时间： 提现区间： ~ 导出提现" at bounding box center [878, 254] width 1304 height 97
click at [1373, 230] on button "查 询" at bounding box center [1384, 235] width 52 height 26
click at [1370, 232] on button "查 询" at bounding box center [1384, 235] width 52 height 26
click at [1369, 230] on button "查 询" at bounding box center [1384, 235] width 52 height 26
click at [1375, 219] on div "账号： 88940157 类型： 状态： 起始时间： 重 置 查 询 结束时间： 提现区间： ~ 导出提现" at bounding box center [878, 254] width 1304 height 97
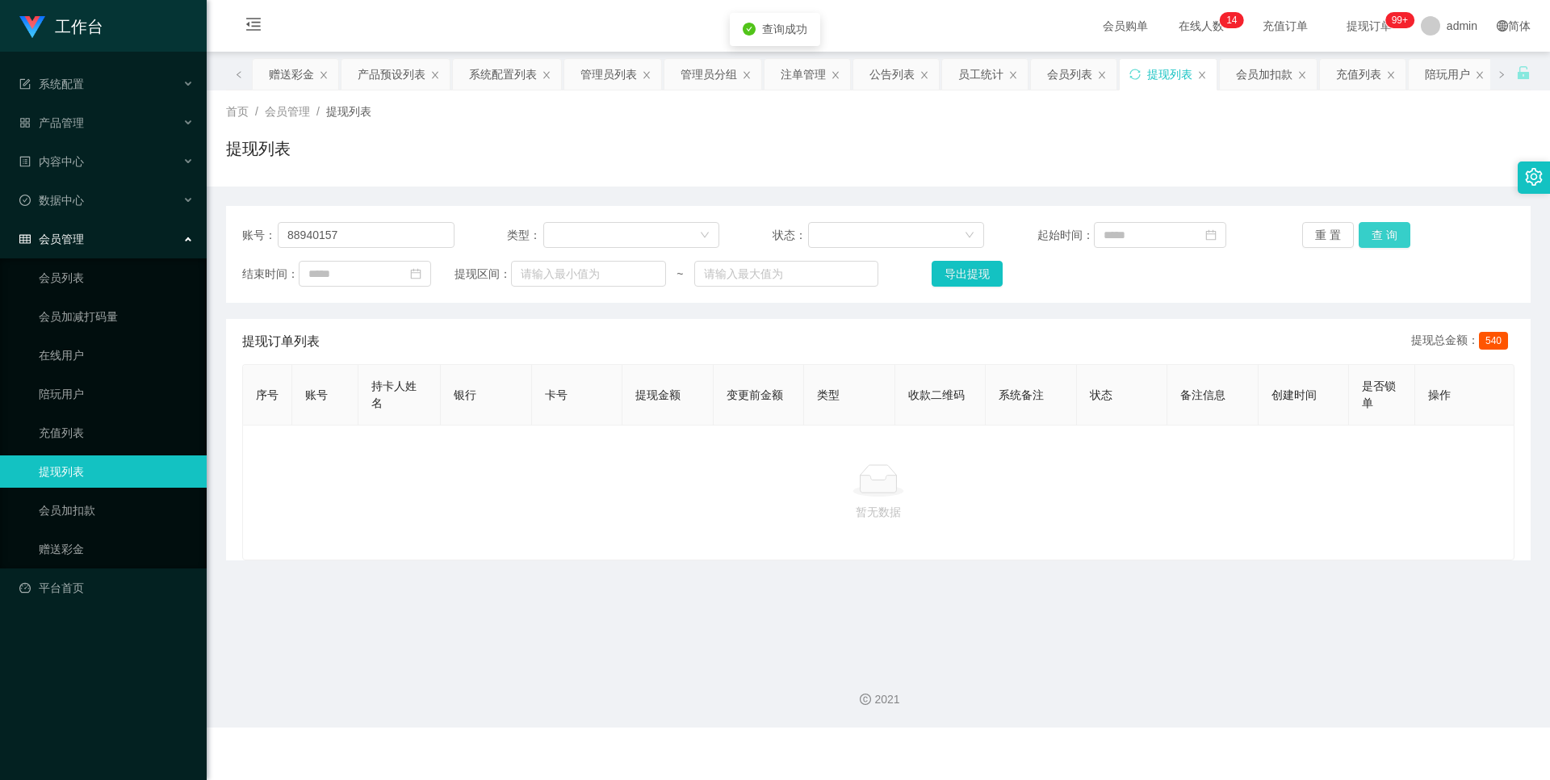
click at [1379, 227] on button "查 询" at bounding box center [1384, 235] width 52 height 26
click at [98, 433] on link "充值列表" at bounding box center [116, 432] width 155 height 32
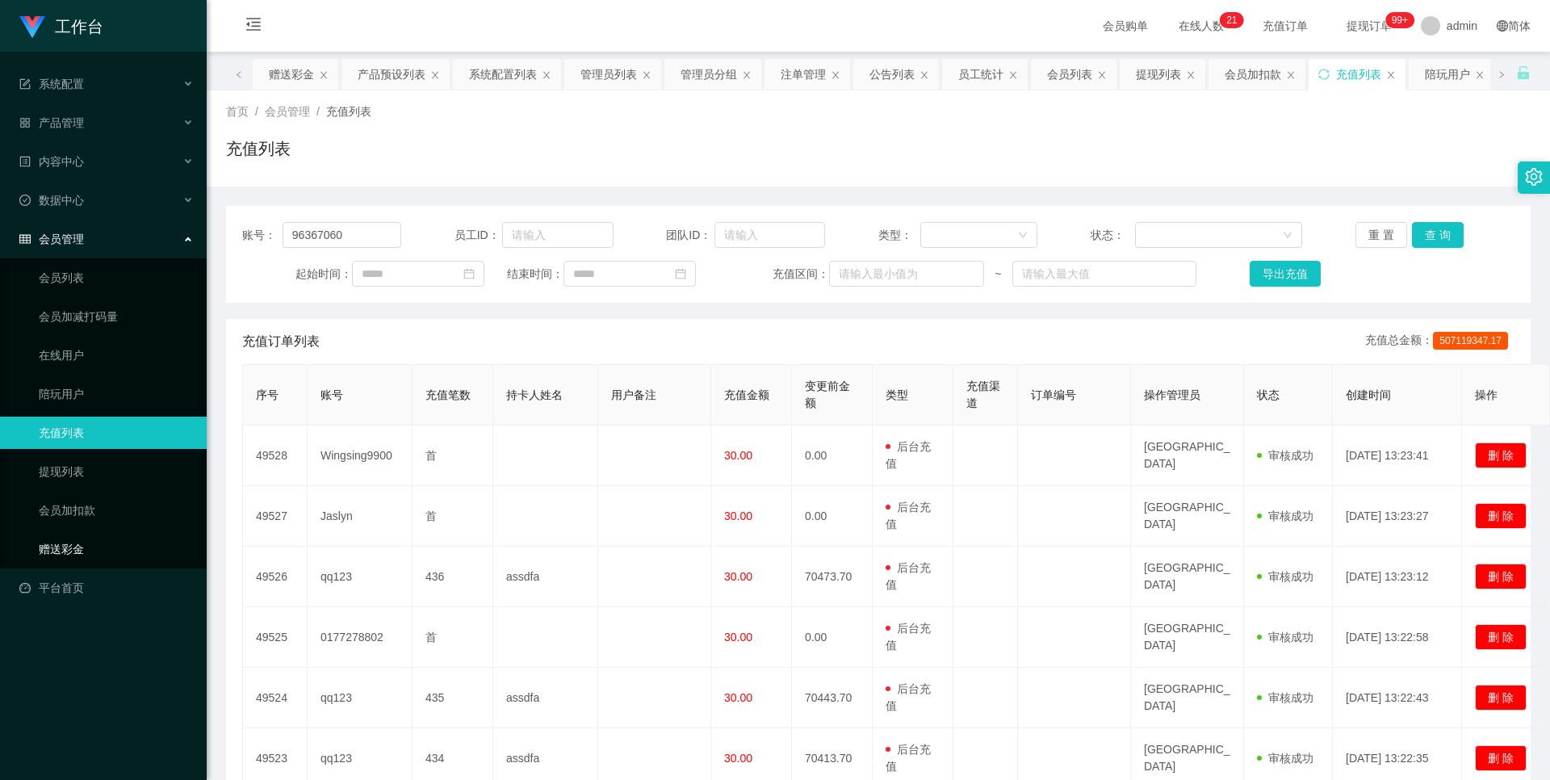
drag, startPoint x: 123, startPoint y: 560, endPoint x: 133, endPoint y: 445, distance: 115.9
click at [123, 558] on link "赠送彩金" at bounding box center [116, 549] width 155 height 32
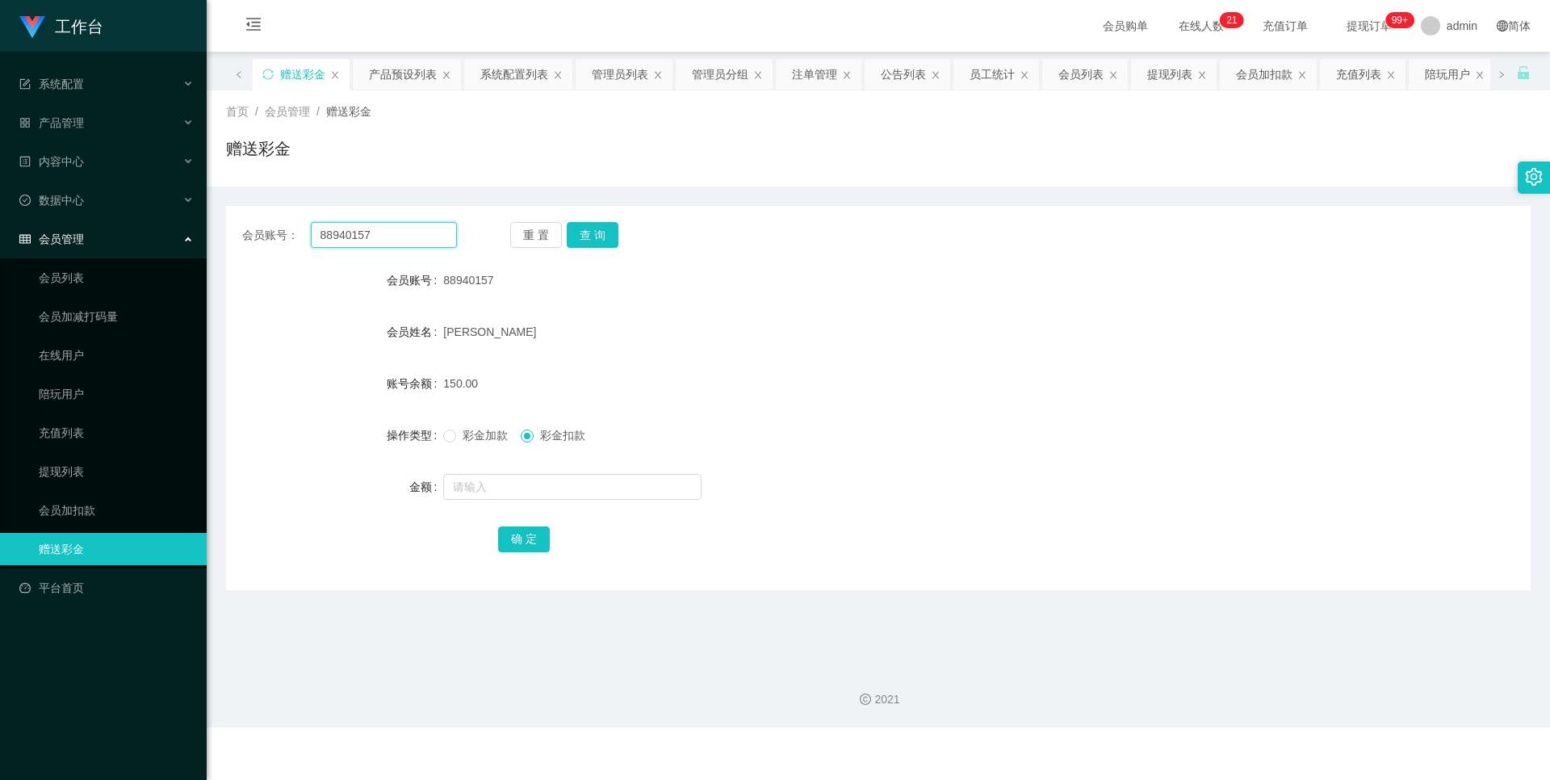
drag, startPoint x: 389, startPoint y: 228, endPoint x: 236, endPoint y: 235, distance: 153.5
click at [236, 235] on div "会员账号： 88940157 重 置 查 询" at bounding box center [878, 235] width 1304 height 26
paste input "96367060"
click at [613, 220] on div "会员账号： 96367060 重 置 查 询 会员账号 88940157 会员姓名 [PERSON_NAME] 账号余额 150.00 操作类型 彩金加款 彩…" at bounding box center [878, 398] width 1304 height 384
click at [592, 229] on button "查 询" at bounding box center [593, 235] width 52 height 26
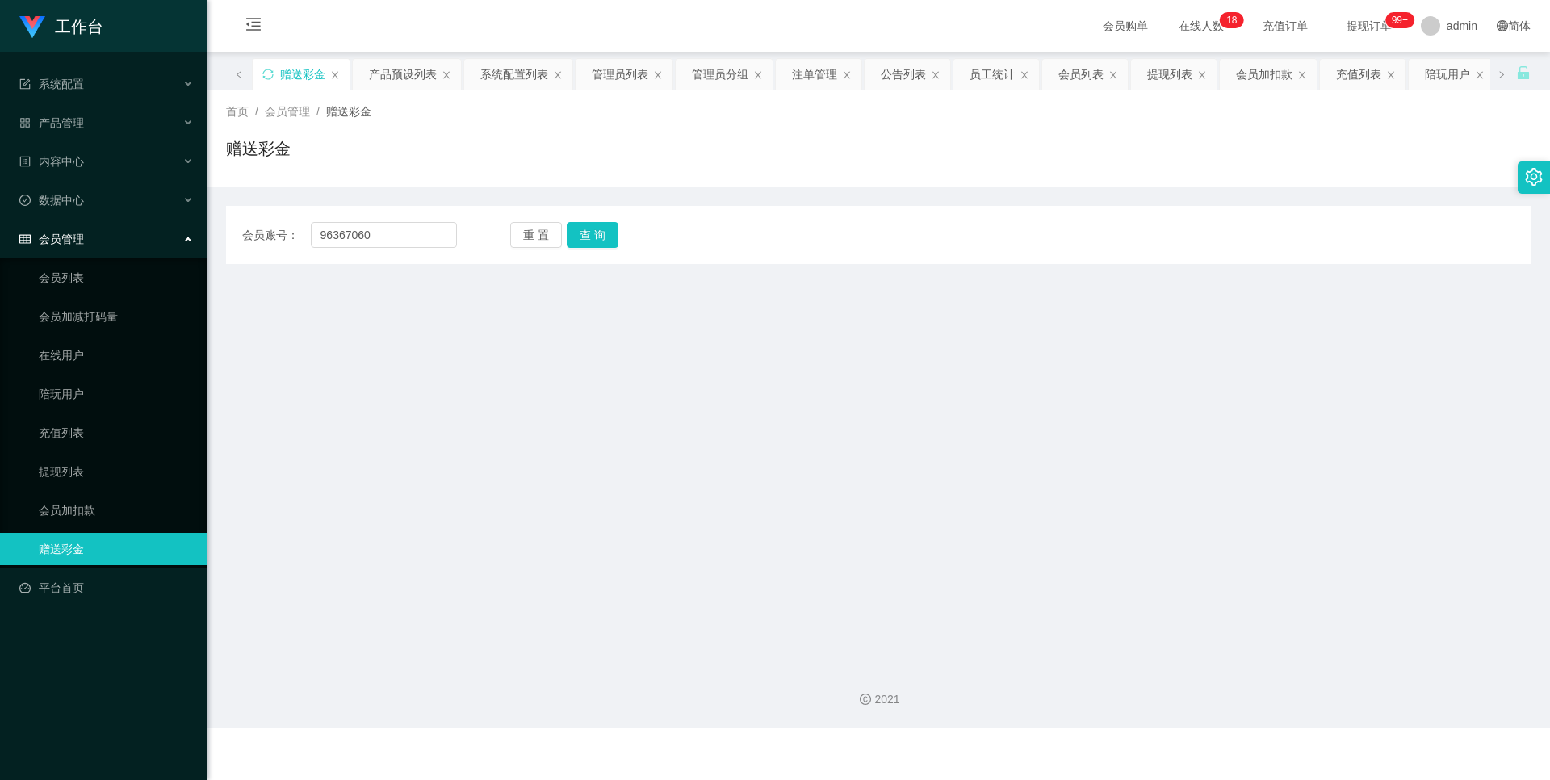
drag, startPoint x: 125, startPoint y: 563, endPoint x: 145, endPoint y: 537, distance: 33.4
click at [126, 562] on link "赠送彩金" at bounding box center [116, 549] width 155 height 32
drag, startPoint x: 408, startPoint y: 227, endPoint x: 262, endPoint y: 219, distance: 146.3
click at [273, 221] on div "会员账号： 96367060 重 置 查 询 会员账号 88940157 会员姓名 [PERSON_NAME] 账号余额 150.00 操作类型 彩金加款 彩…" at bounding box center [878, 235] width 1304 height 58
paste input "Janan"
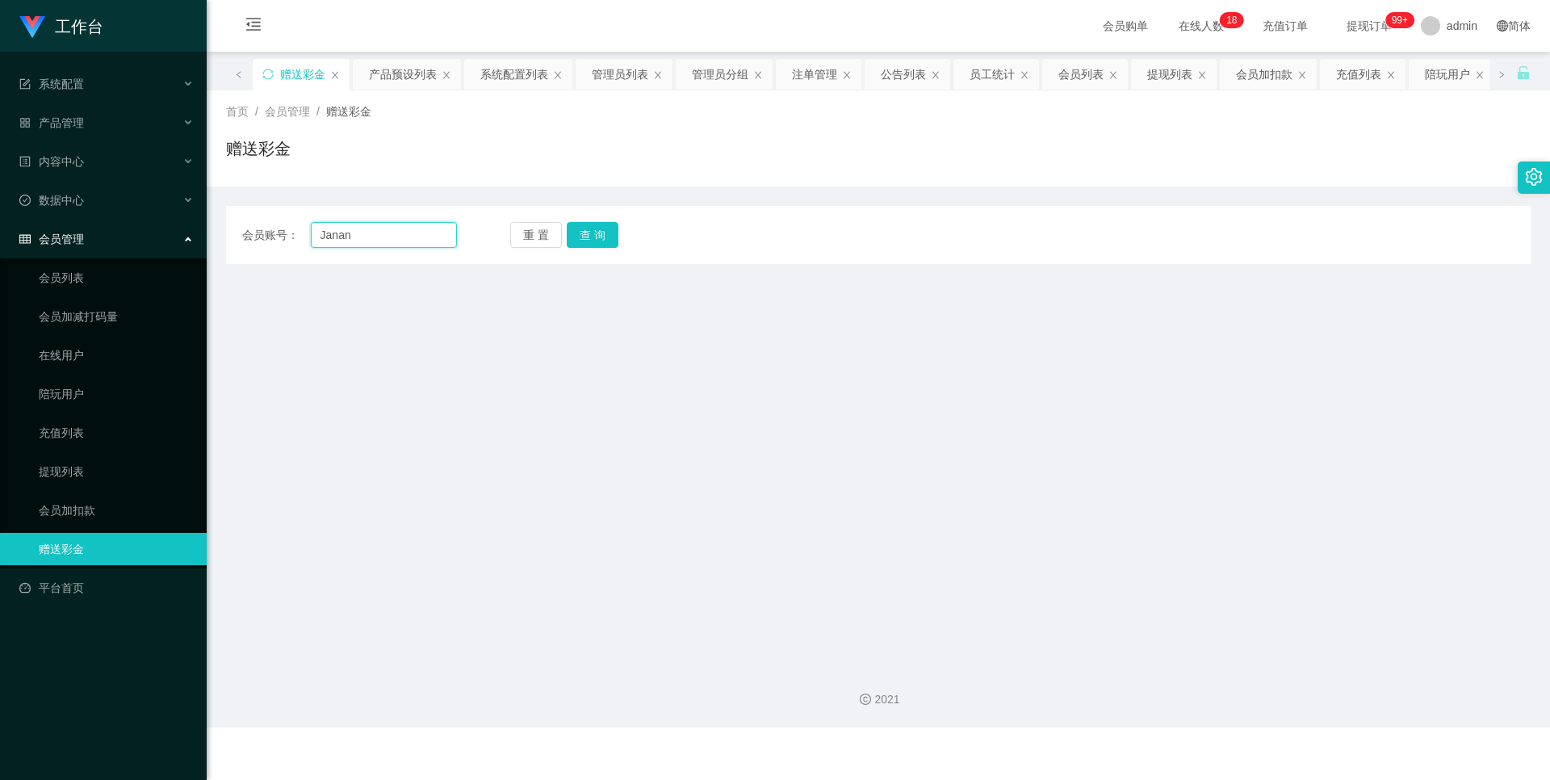
type input "Janan"
click at [576, 225] on button "查 询" at bounding box center [593, 235] width 52 height 26
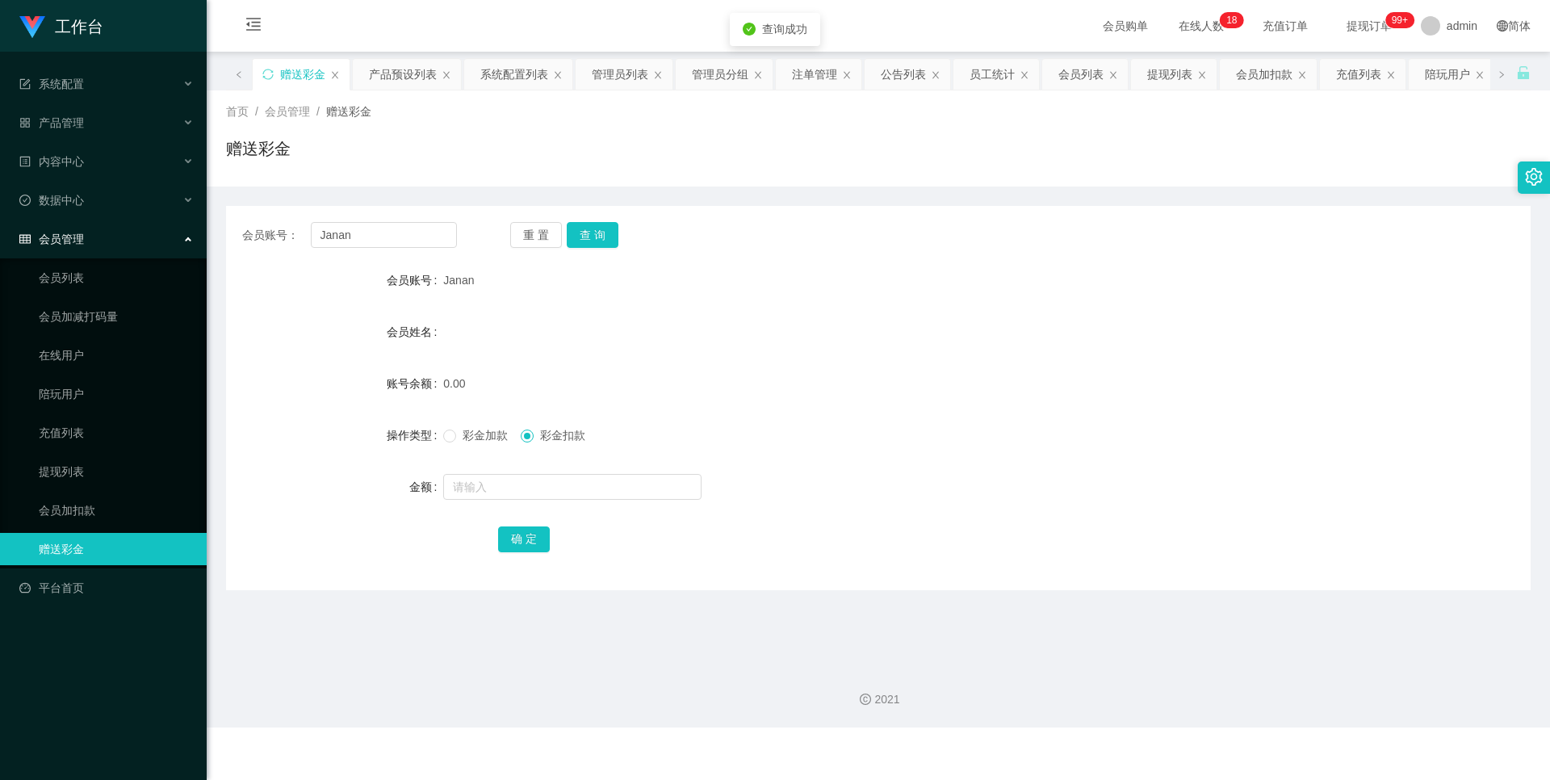
click at [475, 442] on label "彩金加款" at bounding box center [478, 435] width 71 height 17
click at [486, 478] on input "text" at bounding box center [572, 487] width 258 height 26
type input "100"
click at [525, 540] on button "确 定" at bounding box center [524, 539] width 52 height 26
click at [602, 231] on button "查 询" at bounding box center [593, 235] width 52 height 26
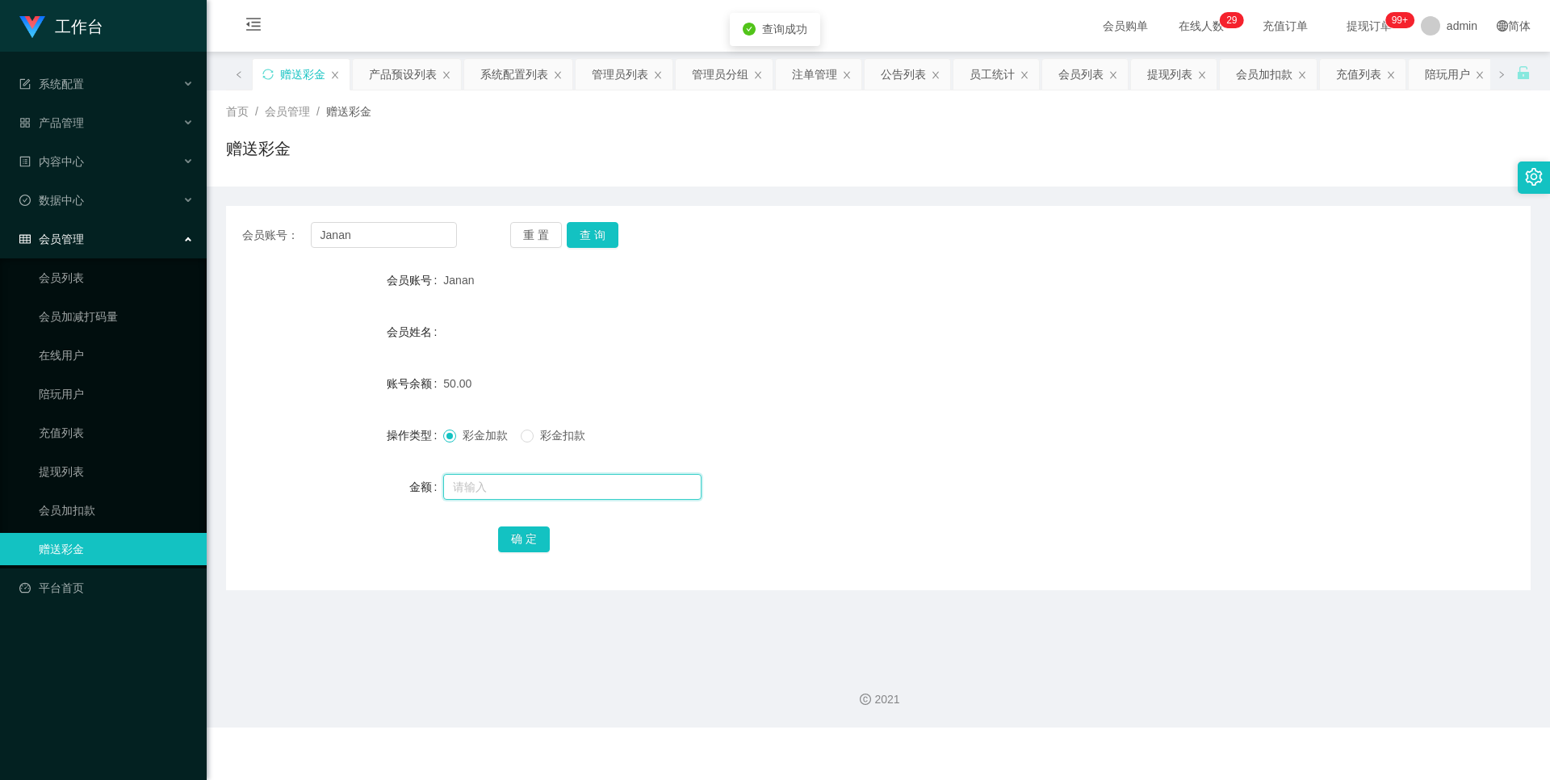
click at [469, 475] on input "text" at bounding box center [572, 487] width 258 height 26
type input "100"
click at [515, 528] on button "确 定" at bounding box center [524, 539] width 52 height 26
click at [137, 316] on link "会员加减打码量" at bounding box center [116, 316] width 155 height 32
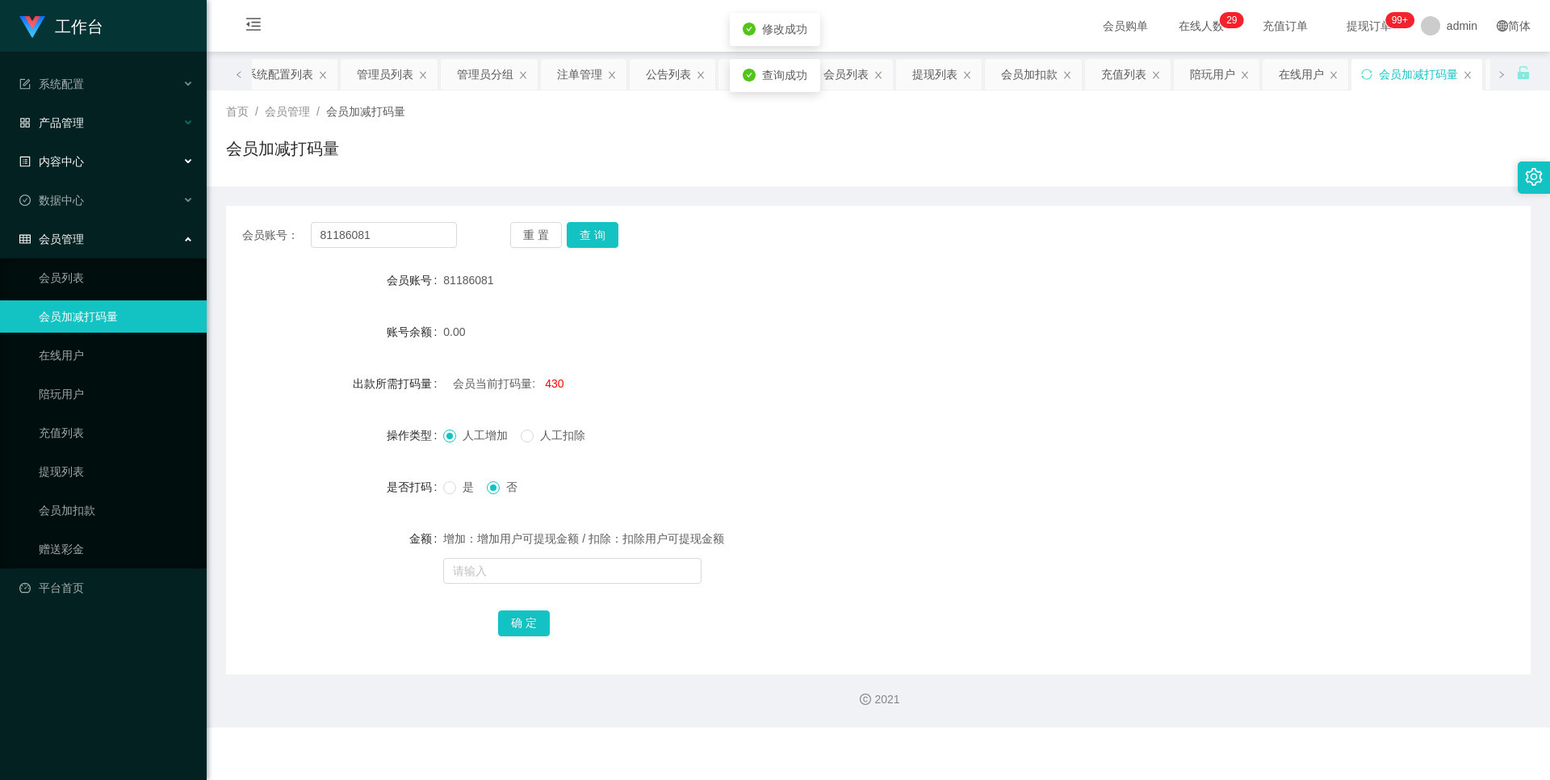
click at [107, 122] on div "产品管理" at bounding box center [103, 123] width 207 height 32
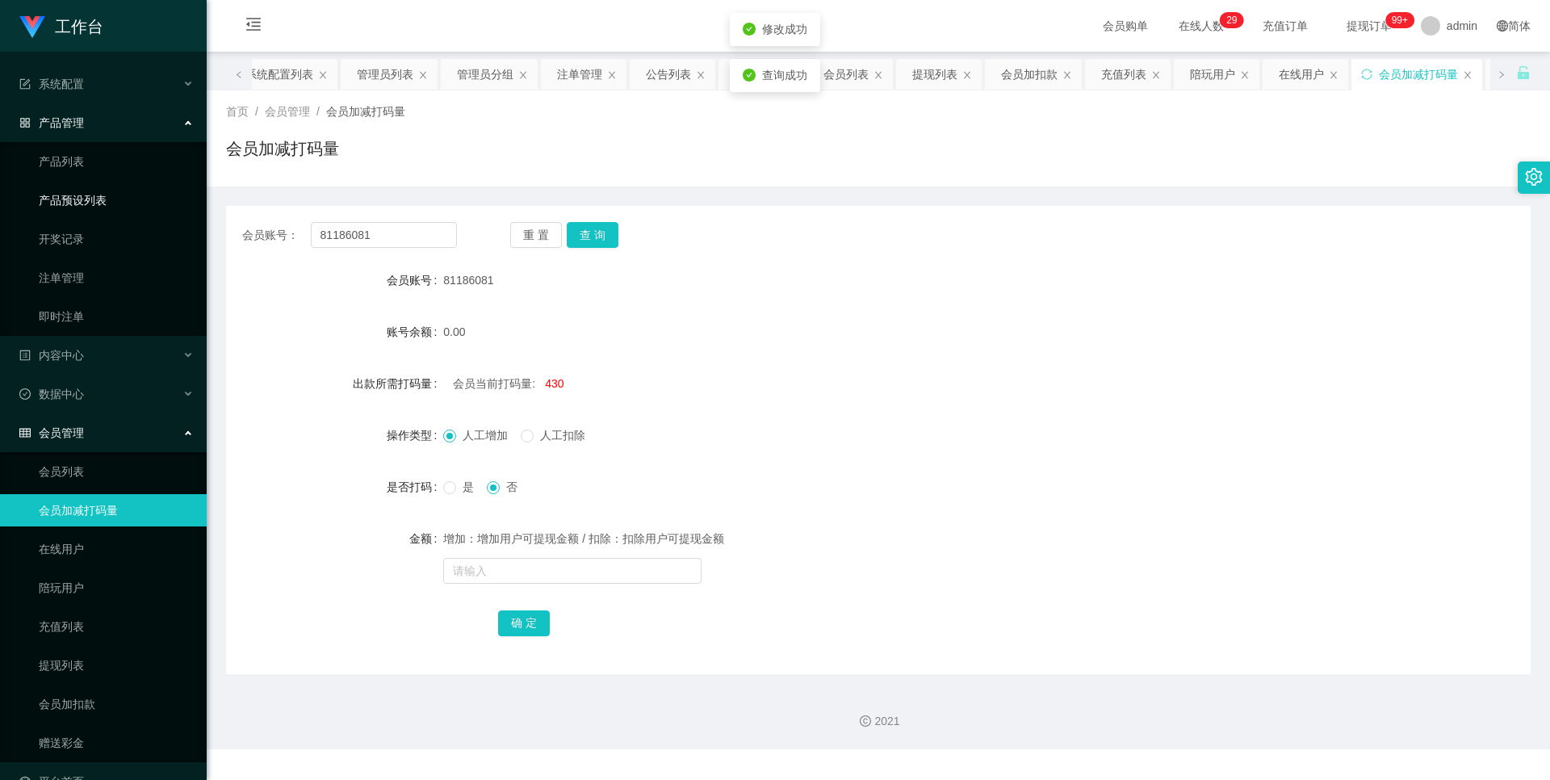
click at [139, 209] on link "产品预设列表" at bounding box center [116, 200] width 155 height 32
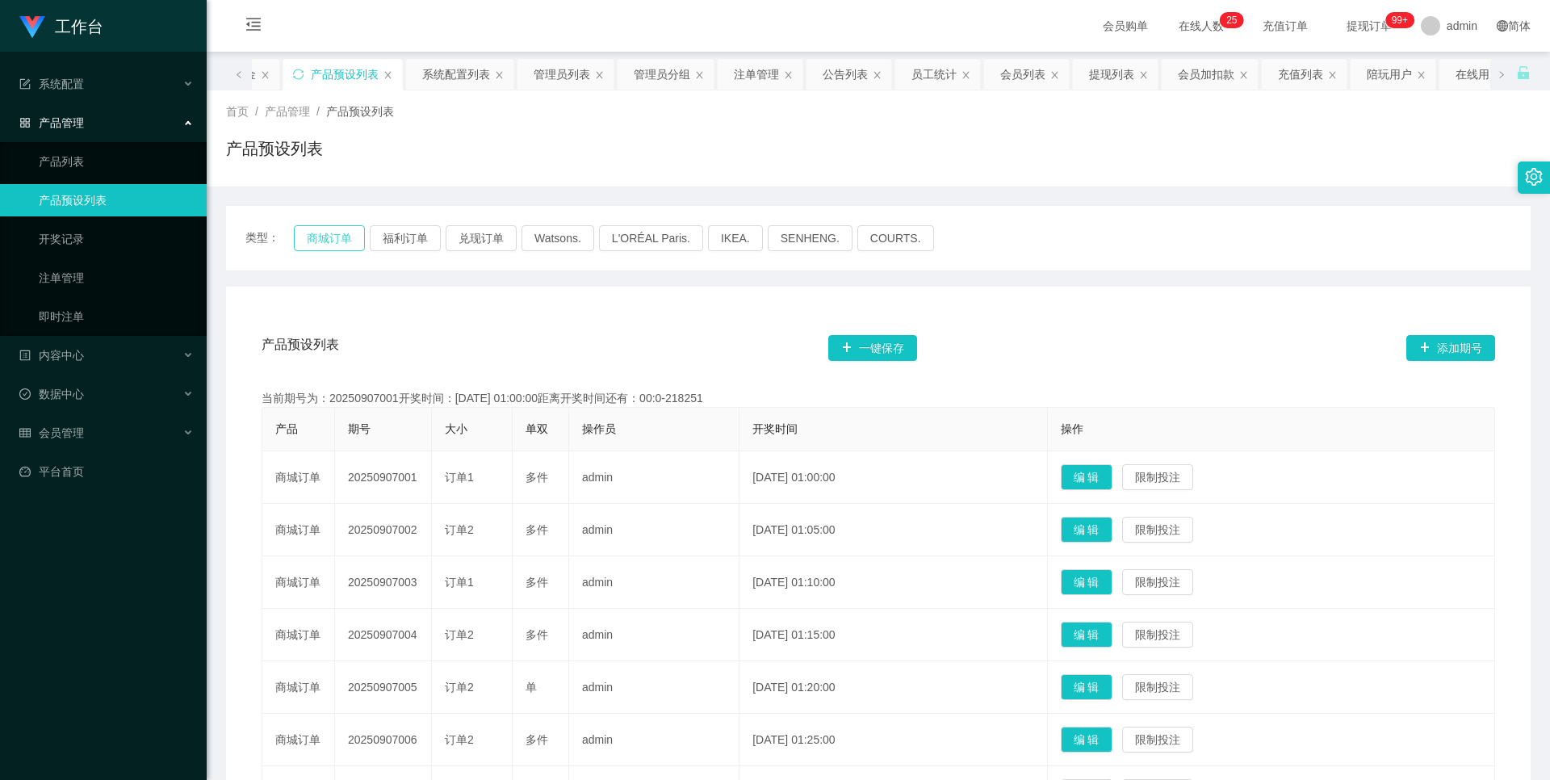
click at [332, 236] on button "商城订单" at bounding box center [329, 238] width 71 height 26
click at [148, 431] on div "会员管理" at bounding box center [103, 432] width 207 height 32
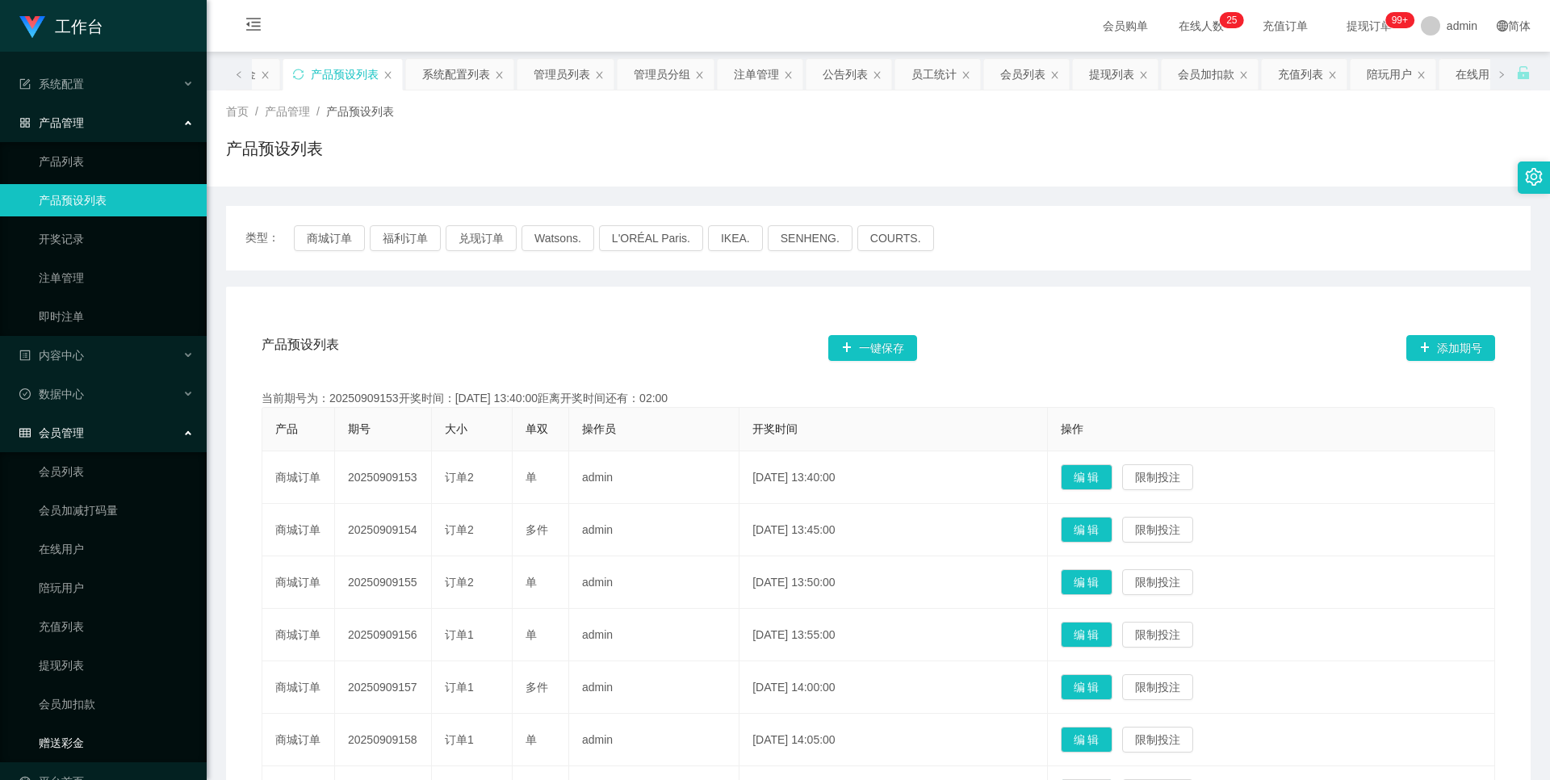
click at [124, 736] on link "赠送彩金" at bounding box center [116, 742] width 155 height 32
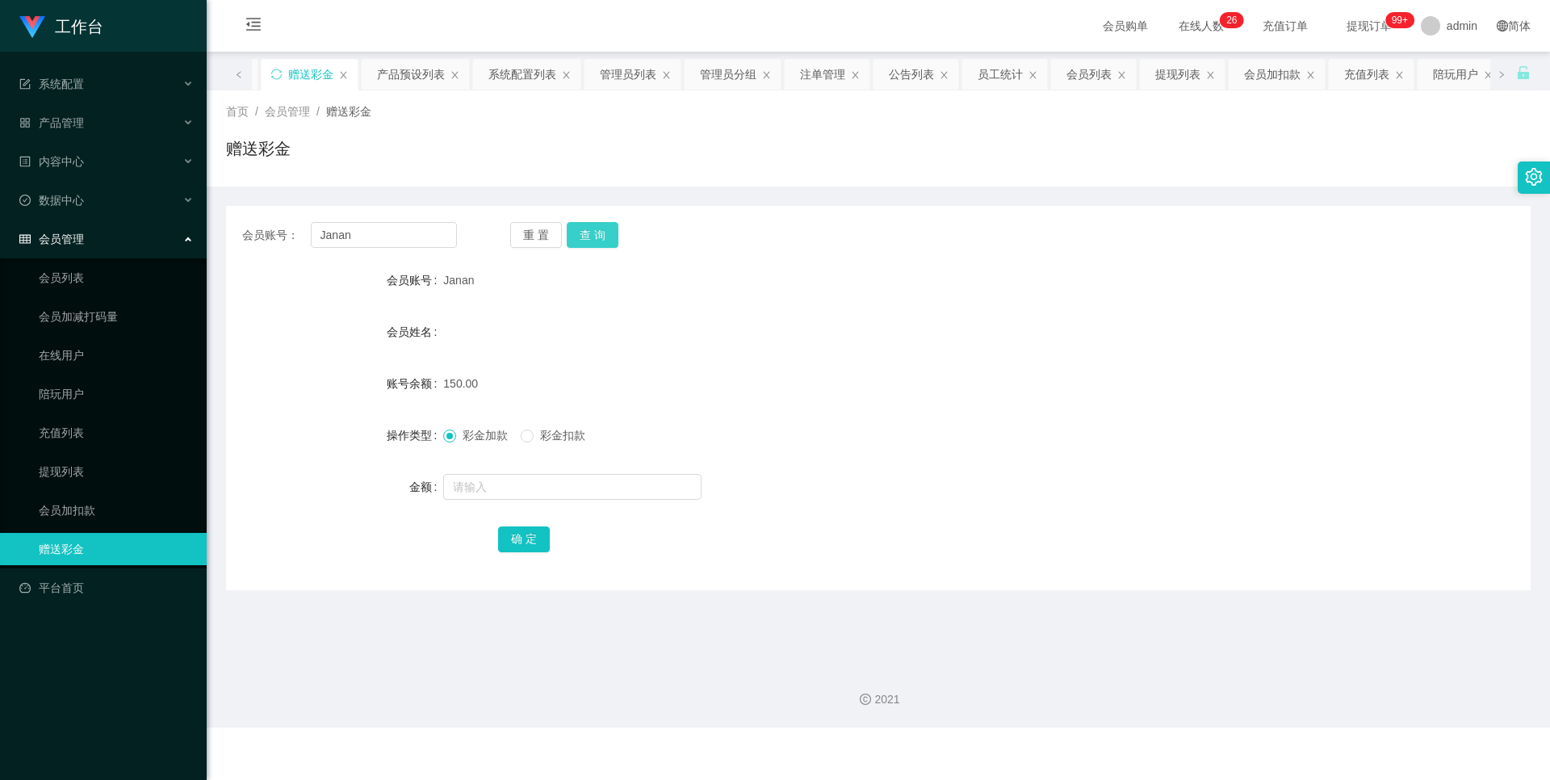
click at [599, 243] on button "查 询" at bounding box center [593, 235] width 52 height 26
click at [593, 236] on button "查 询" at bounding box center [593, 235] width 52 height 26
click at [576, 233] on button "查 询" at bounding box center [593, 235] width 52 height 26
click at [584, 222] on button "查 询" at bounding box center [593, 235] width 52 height 26
click at [587, 220] on div "会员账号： Janan 重 置 查 询 会员账号 Janan 会员姓名 Janan 账号余额 150.00 操作类型 彩金加款 彩金扣款 金额 确 定" at bounding box center [878, 398] width 1304 height 384
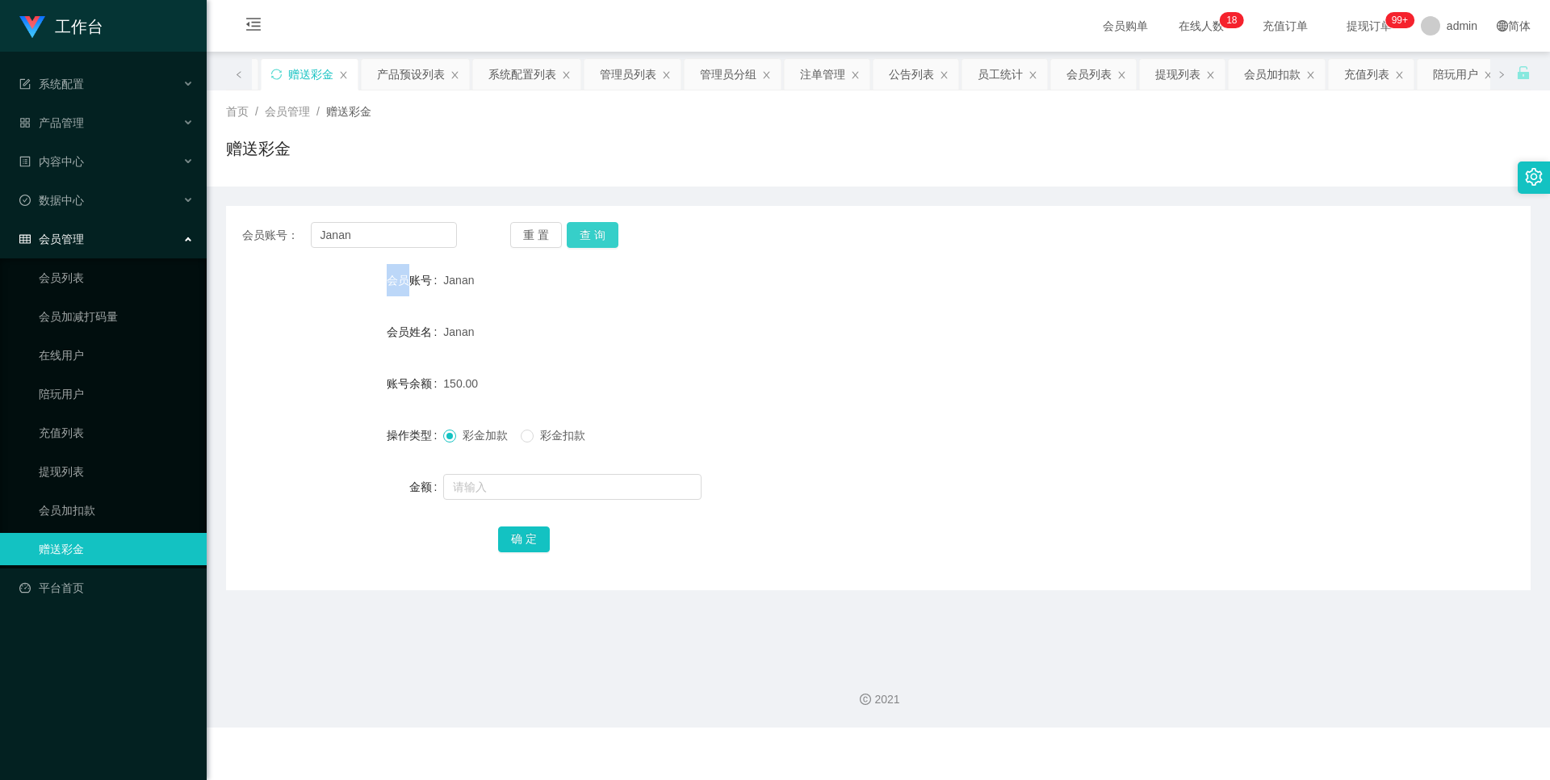
click at [611, 229] on button "查 询" at bounding box center [593, 235] width 52 height 26
drag, startPoint x: 364, startPoint y: 240, endPoint x: 282, endPoint y: 236, distance: 82.4
click at [282, 236] on div "会员账号： [PERSON_NAME]" at bounding box center [349, 235] width 215 height 26
click at [76, 467] on link "提现列表" at bounding box center [116, 471] width 155 height 32
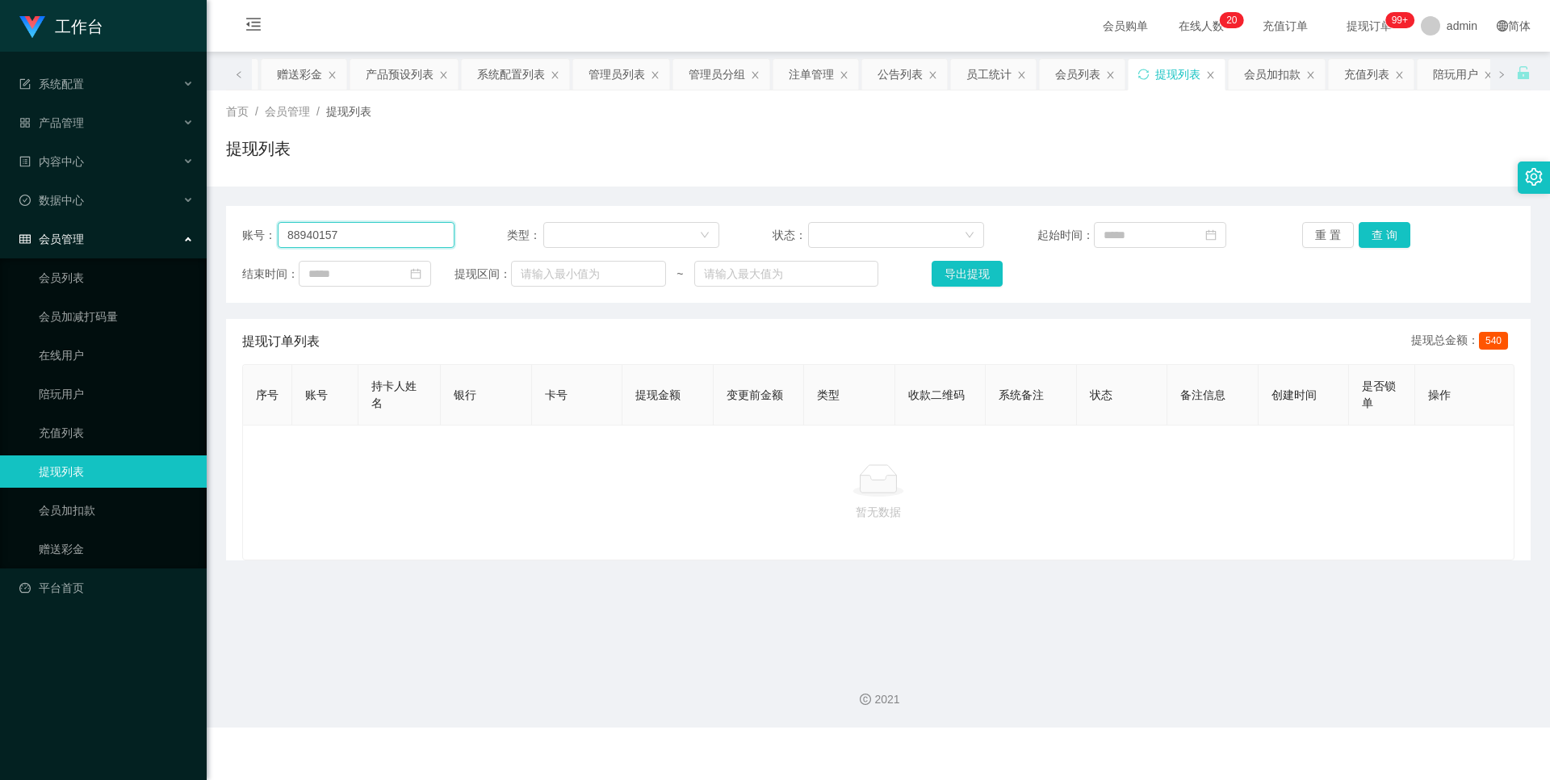
drag, startPoint x: 288, startPoint y: 229, endPoint x: 212, endPoint y: 228, distance: 75.9
click at [212, 228] on main "关闭左侧 关闭右侧 关闭其它 刷新页面 平台首页 赠送彩金 产品预设列表 系统配置列表 管理员列表 管理员分组 注单管理 公告列表 员工统计 会员列表 提现列…" at bounding box center [878, 352] width 1343 height 601
paste input "Janan"
type input "Janan"
click at [1383, 224] on button "查 询" at bounding box center [1384, 235] width 52 height 26
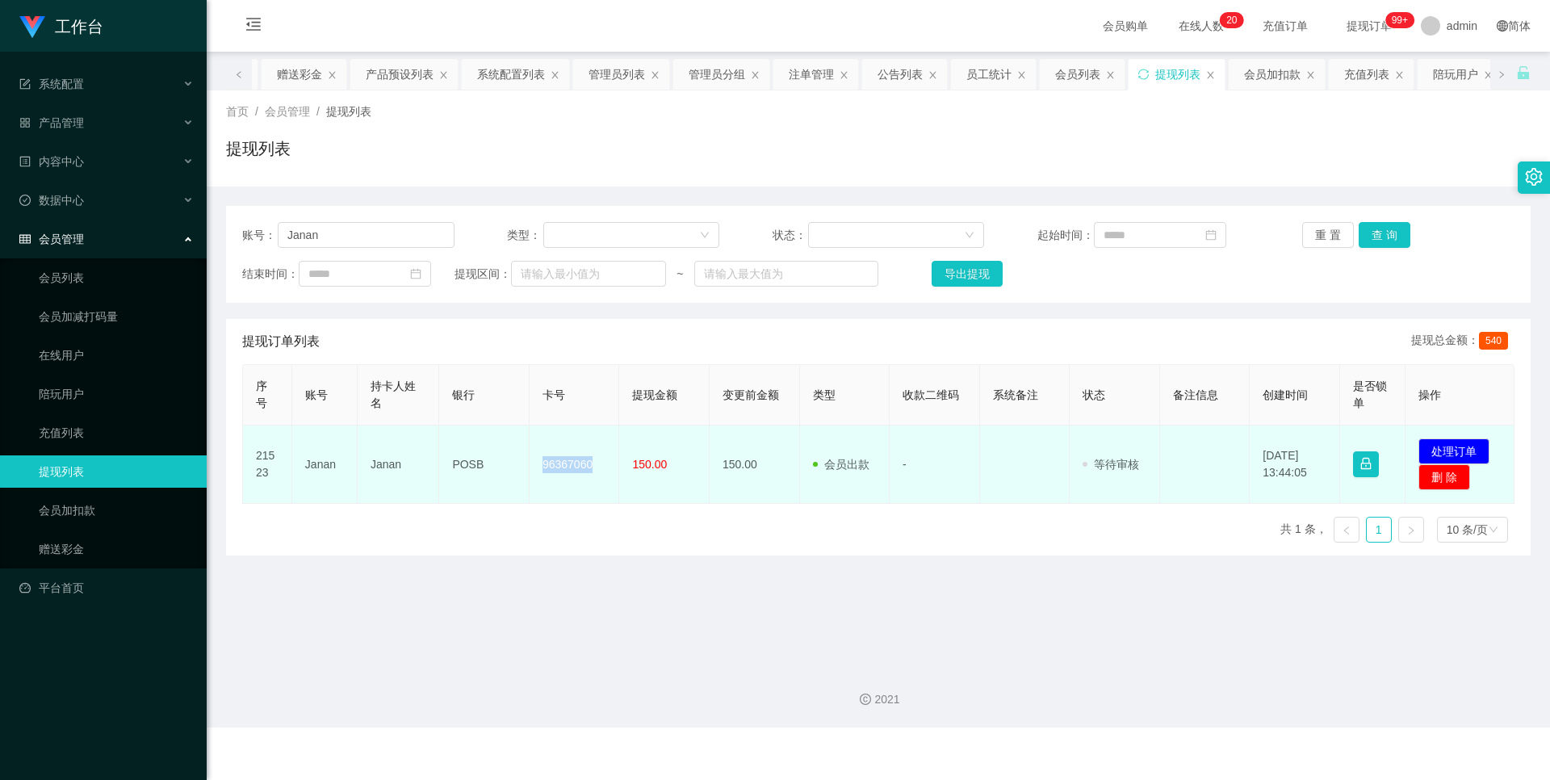
drag, startPoint x: 609, startPoint y: 466, endPoint x: 531, endPoint y: 469, distance: 78.4
click at [531, 469] on td "96367060" at bounding box center [574, 464] width 90 height 78
copy td "96367060"
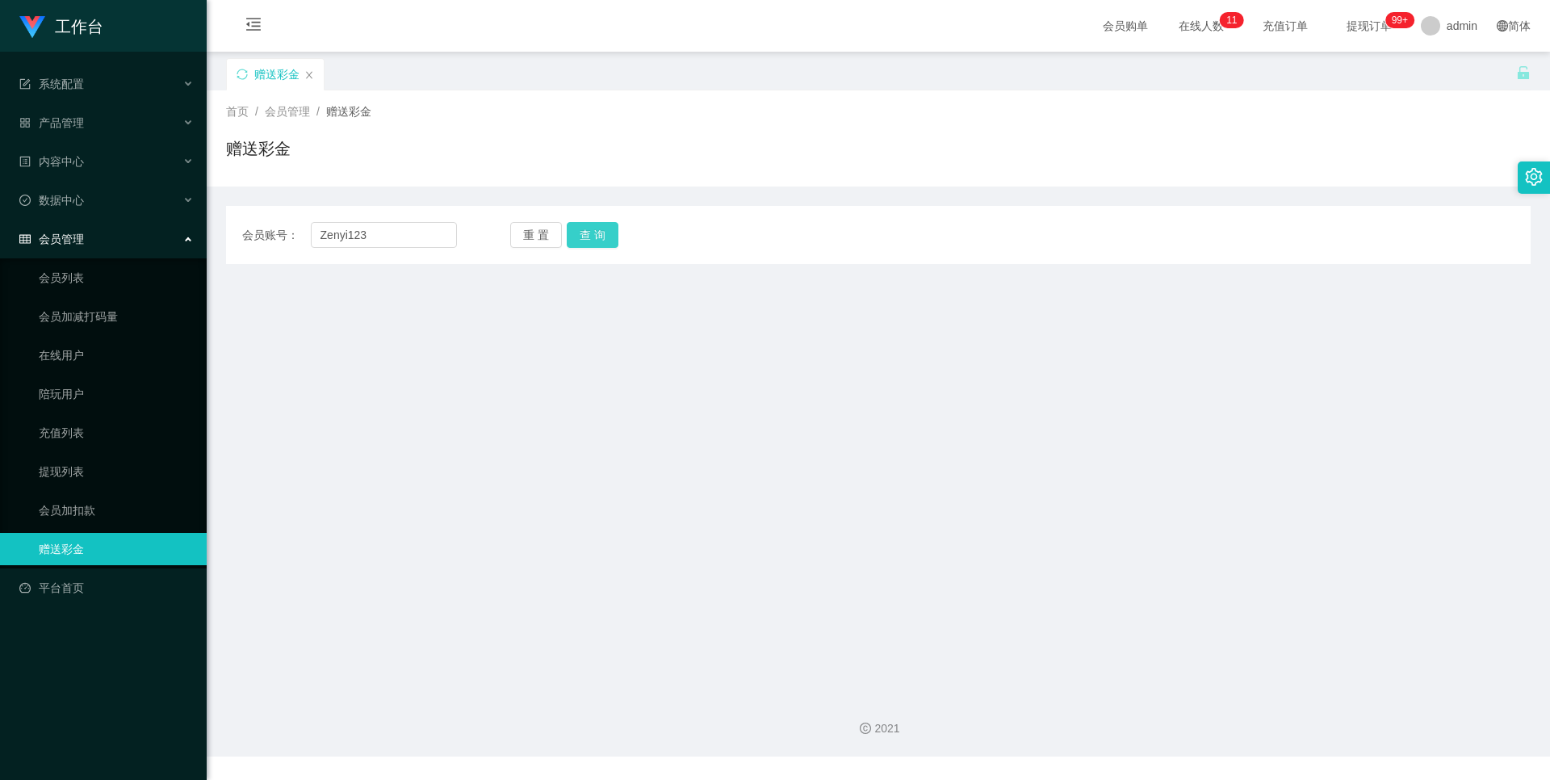
type input "Zenyi123"
click at [604, 223] on button "查 询" at bounding box center [593, 235] width 52 height 26
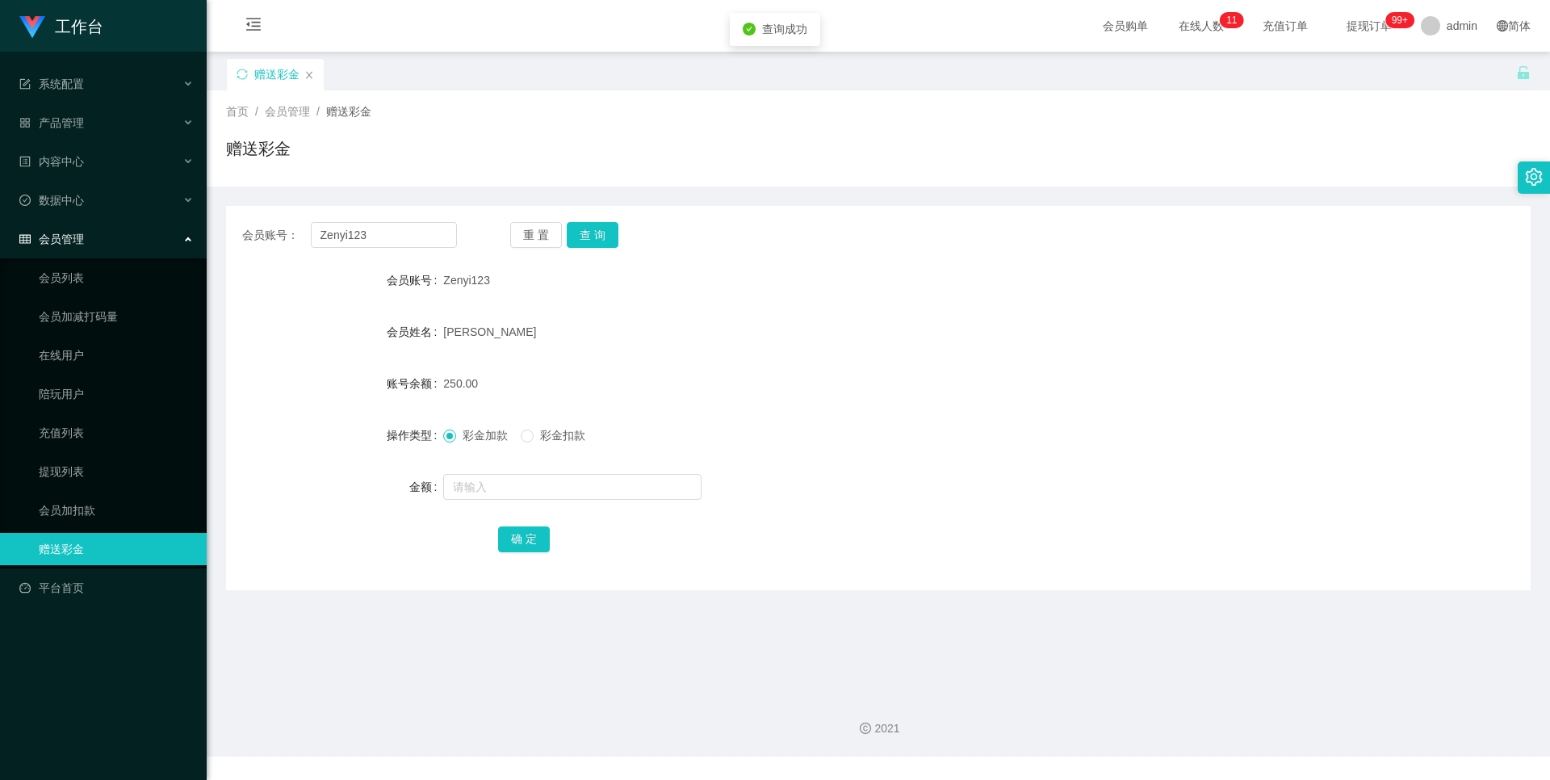
click at [553, 441] on span "彩金扣款" at bounding box center [563, 435] width 58 height 13
click at [503, 473] on div at bounding box center [823, 487] width 761 height 32
click at [503, 474] on input "text" at bounding box center [572, 487] width 258 height 26
type input "100"
click at [519, 542] on button "确 定" at bounding box center [524, 539] width 52 height 26
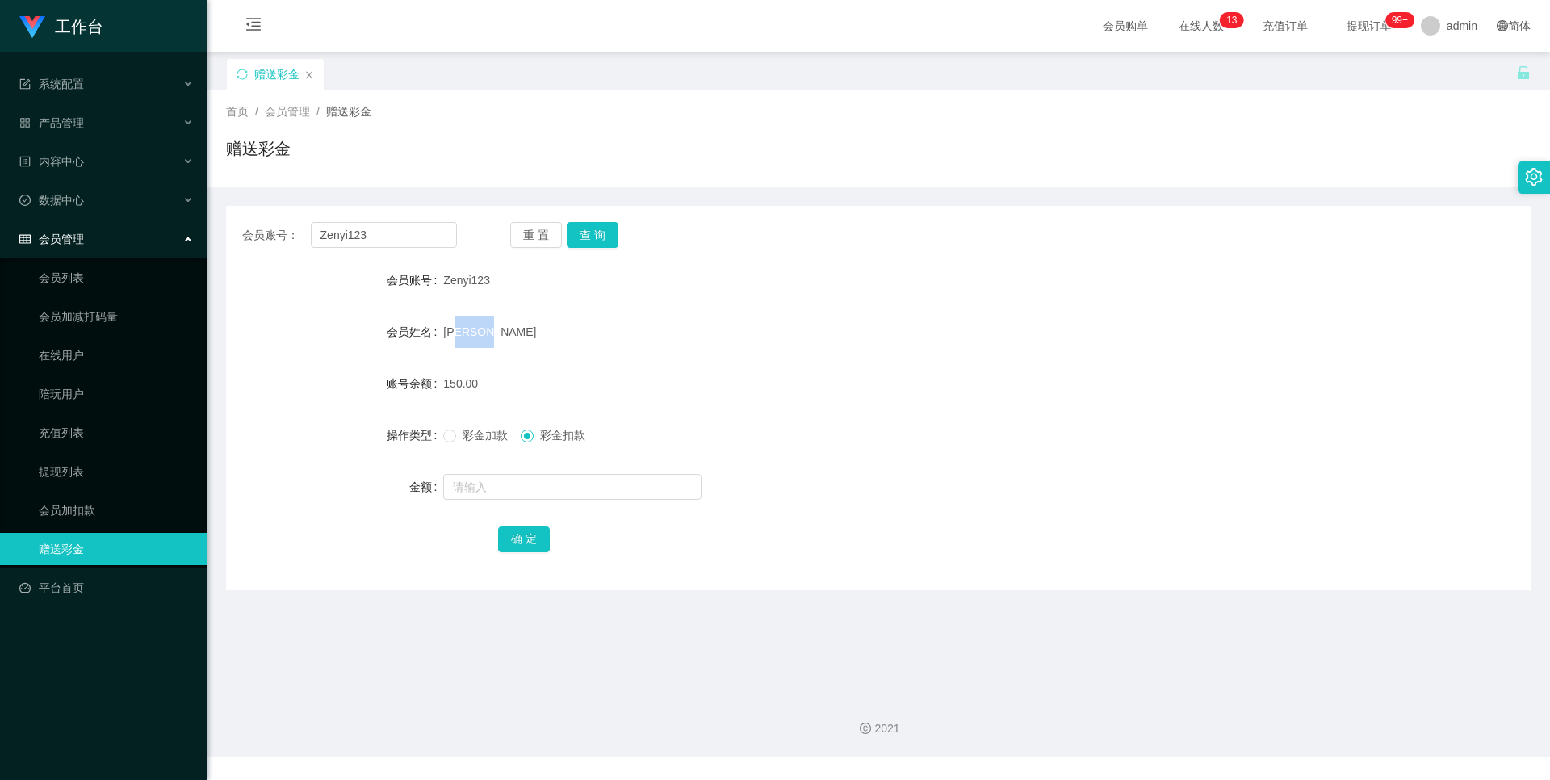
drag, startPoint x: 473, startPoint y: 333, endPoint x: 485, endPoint y: 283, distance: 52.3
click at [461, 304] on form "会员账号 Zenyi123 会员姓名 Zen Yi 账号余额 150.00 操作类型 彩金加款 彩金扣款 金额 确 定" at bounding box center [878, 409] width 1304 height 291
copy span "en Yi"
click at [497, 272] on div "Zenyi123" at bounding box center [823, 280] width 761 height 32
drag, startPoint x: 497, startPoint y: 270, endPoint x: 442, endPoint y: 280, distance: 55.7
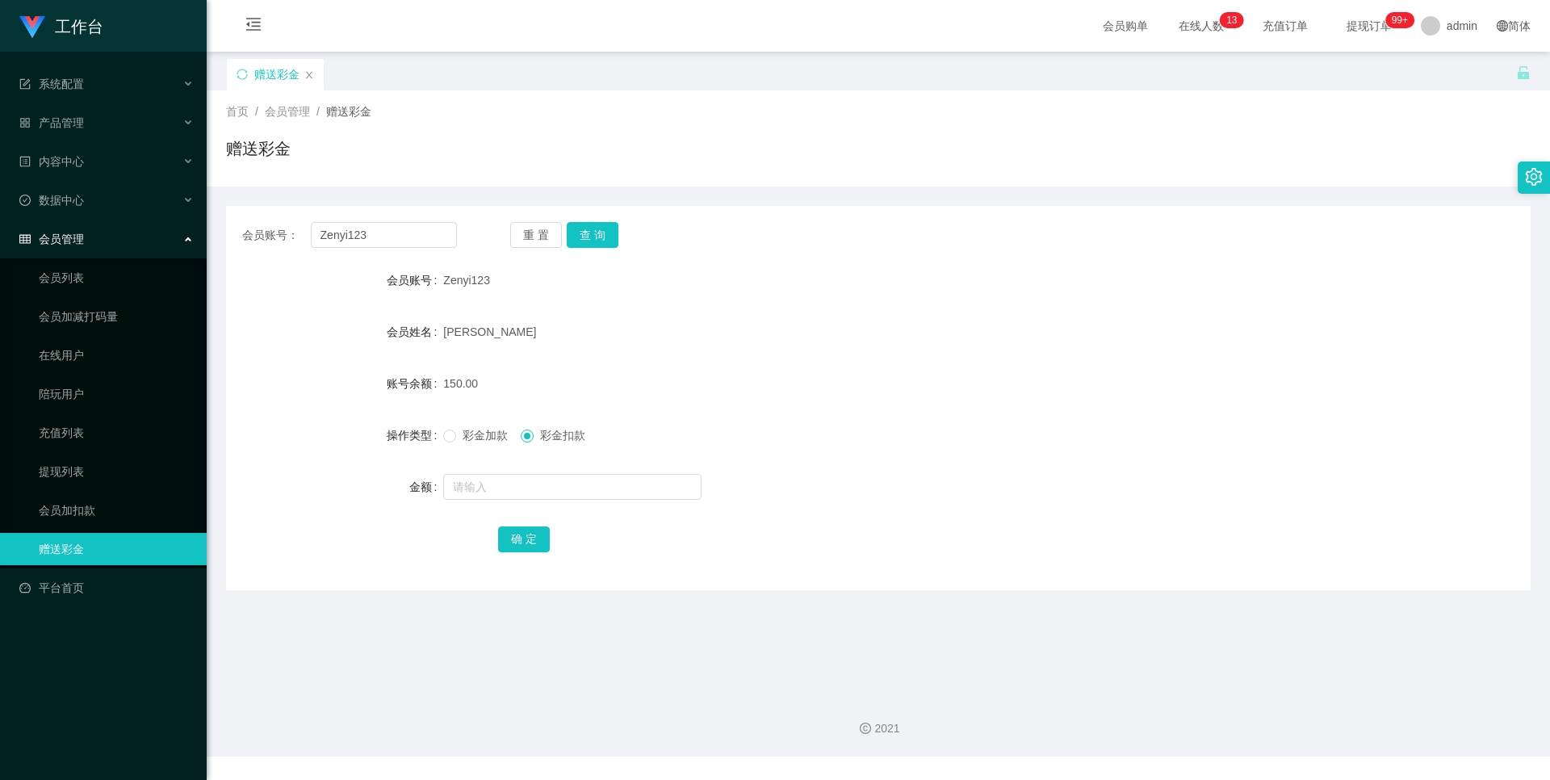
click at [443, 279] on div "Zenyi123" at bounding box center [823, 280] width 761 height 32
copy span "Zenyi123"
click at [75, 466] on link "提现列表" at bounding box center [116, 471] width 155 height 32
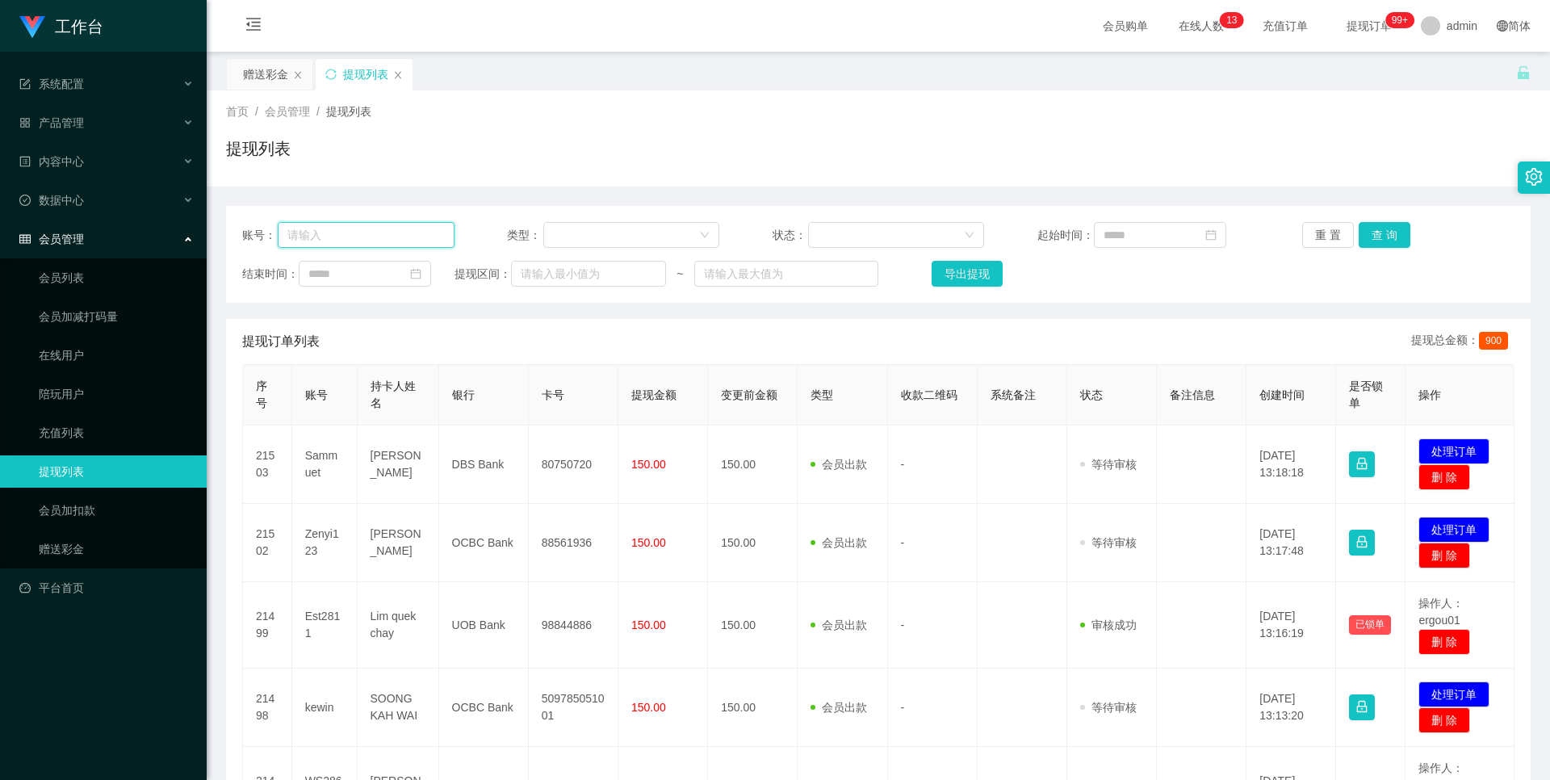
click at [429, 235] on input "text" at bounding box center [366, 235] width 177 height 26
paste input "Zenyi123"
type input "Zenyi123"
click at [1392, 234] on button "查 询" at bounding box center [1384, 235] width 52 height 26
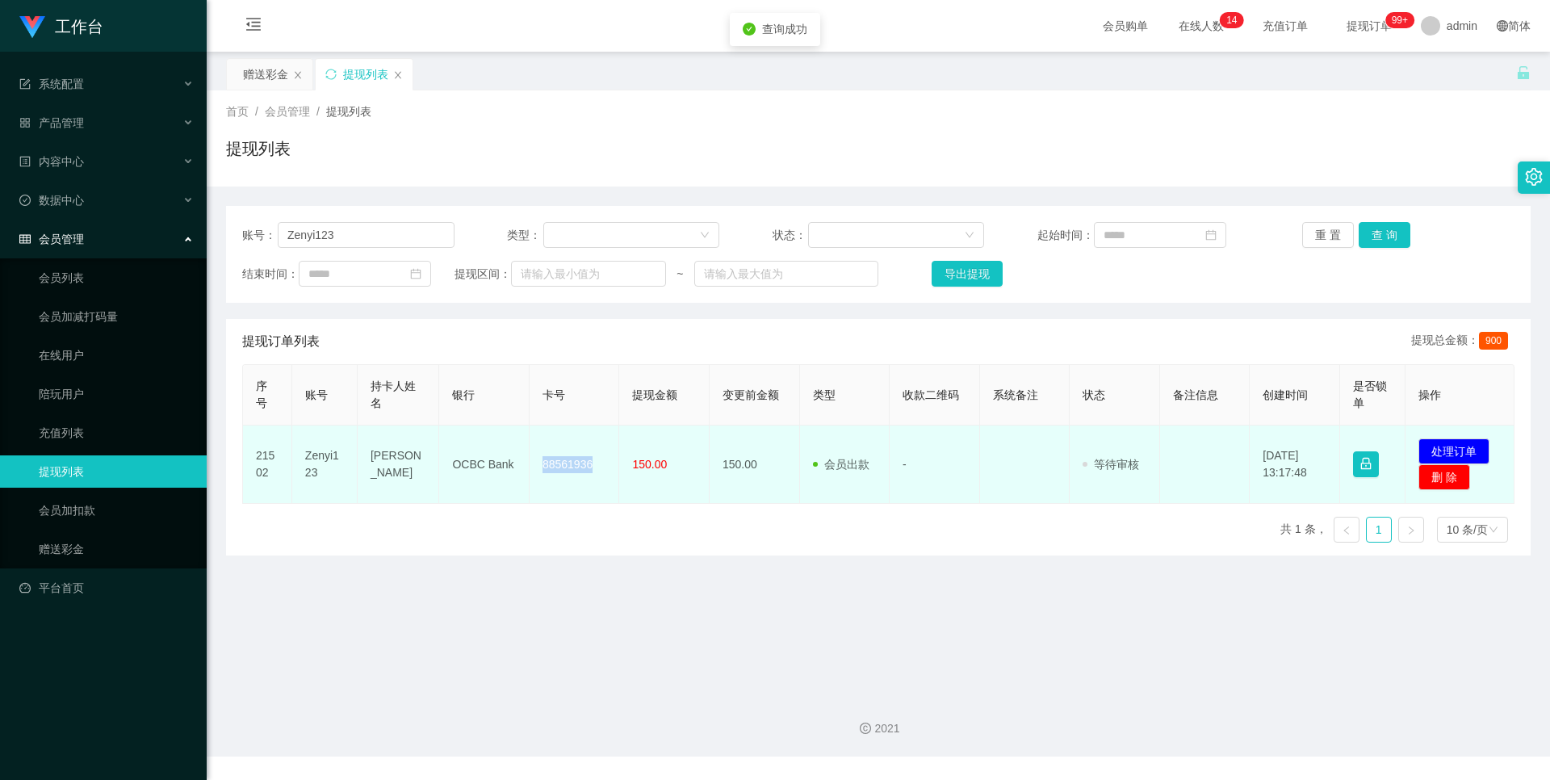
drag, startPoint x: 599, startPoint y: 464, endPoint x: 541, endPoint y: 464, distance: 58.1
click at [541, 464] on td "88561936" at bounding box center [574, 464] width 90 height 78
copy td "88561936"
drag, startPoint x: 500, startPoint y: 461, endPoint x: 444, endPoint y: 470, distance: 57.2
click at [444, 470] on td "OCBC Bank" at bounding box center [484, 464] width 90 height 78
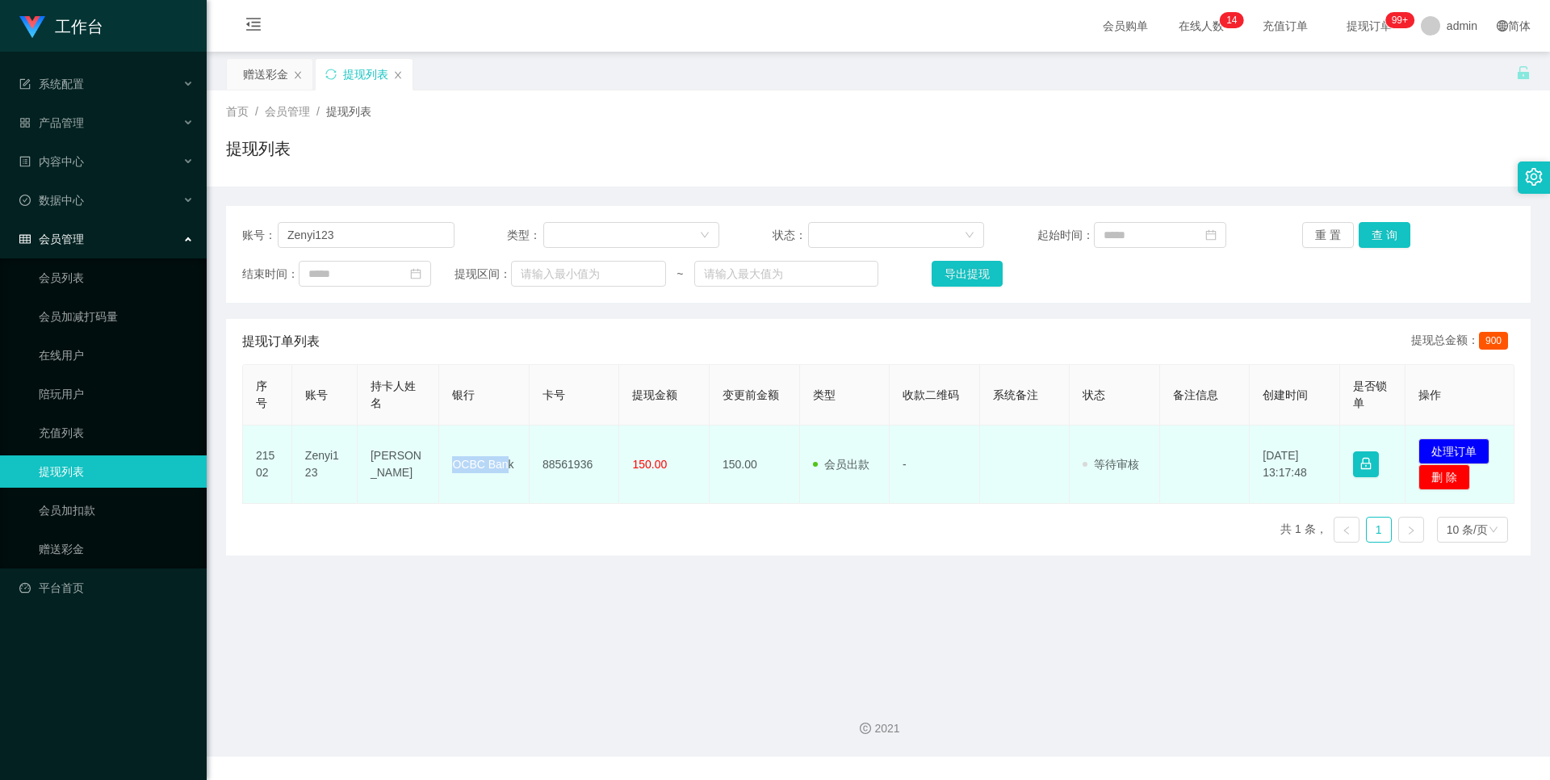
copy td "OCBC Ban"
click at [529, 467] on td "88561936" at bounding box center [574, 464] width 90 height 78
drag, startPoint x: 517, startPoint y: 466, endPoint x: 427, endPoint y: 466, distance: 90.4
click at [427, 466] on tr "21502 Zenyi123 Zen Yi OCBC Bank 88561936 150.00 150.00 会员出款 人工取款 - 审核驳回 审核成功 等待…" at bounding box center [878, 464] width 1271 height 78
copy tr "OCBC Bank"
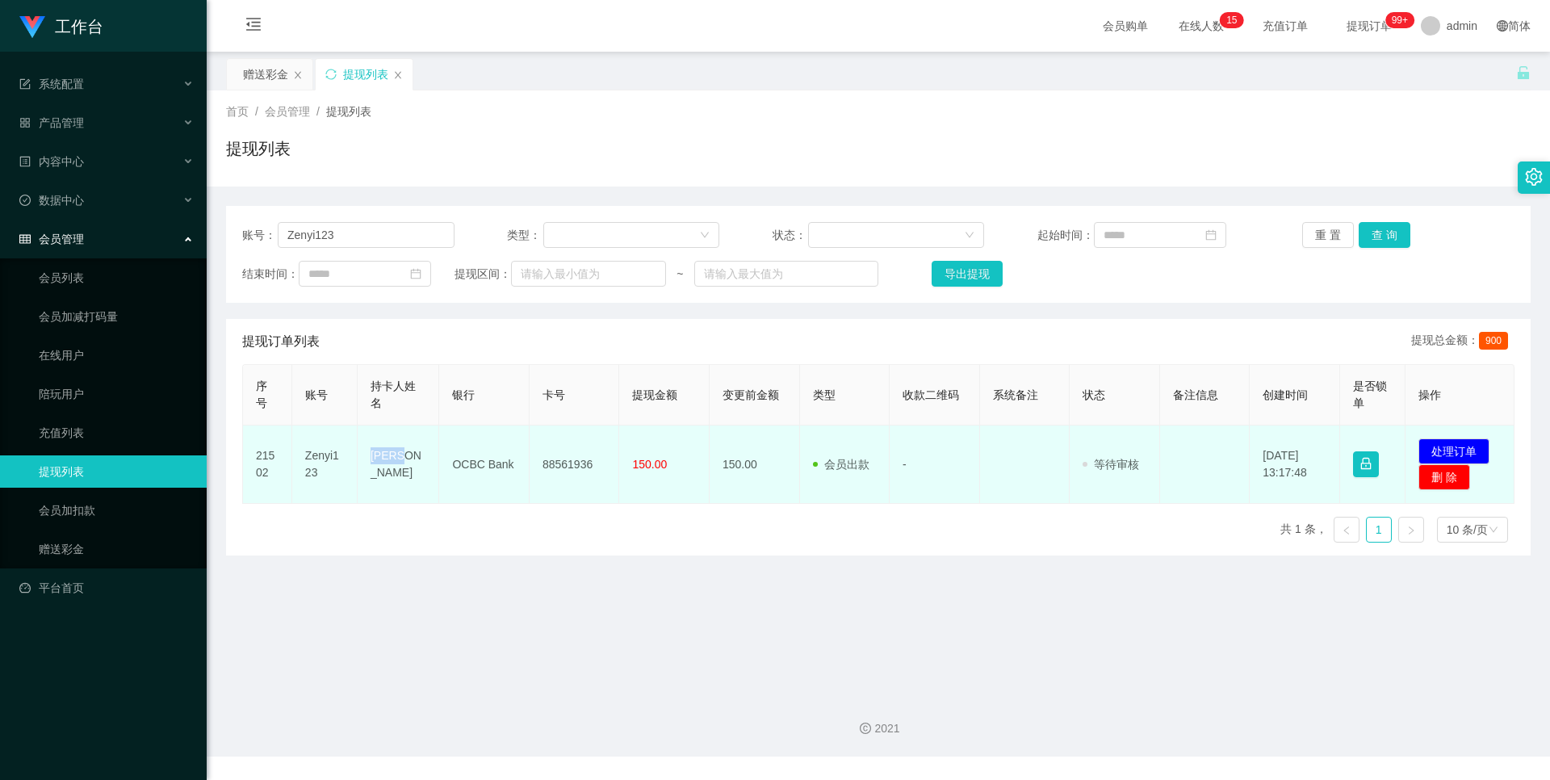
drag, startPoint x: 399, startPoint y: 463, endPoint x: 370, endPoint y: 462, distance: 28.3
click at [363, 465] on td "Zen Yi" at bounding box center [399, 464] width 82 height 78
copy td "Zen Y"
click at [375, 462] on td "Zen Yi" at bounding box center [399, 464] width 82 height 78
drag, startPoint x: 418, startPoint y: 465, endPoint x: 370, endPoint y: 467, distance: 48.5
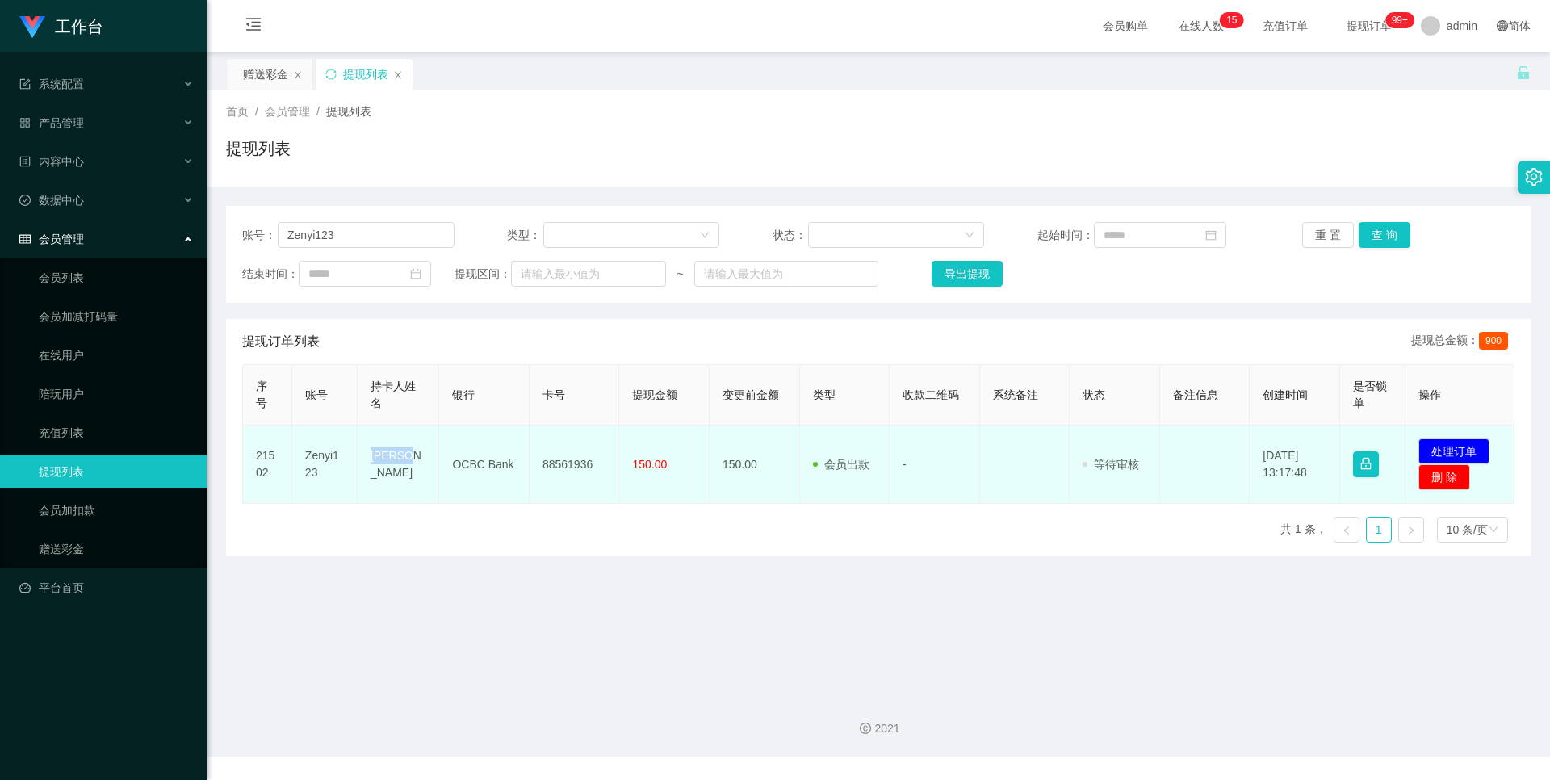
click at [370, 467] on td "Zen Yi" at bounding box center [399, 464] width 82 height 78
copy td "Zen Yi"
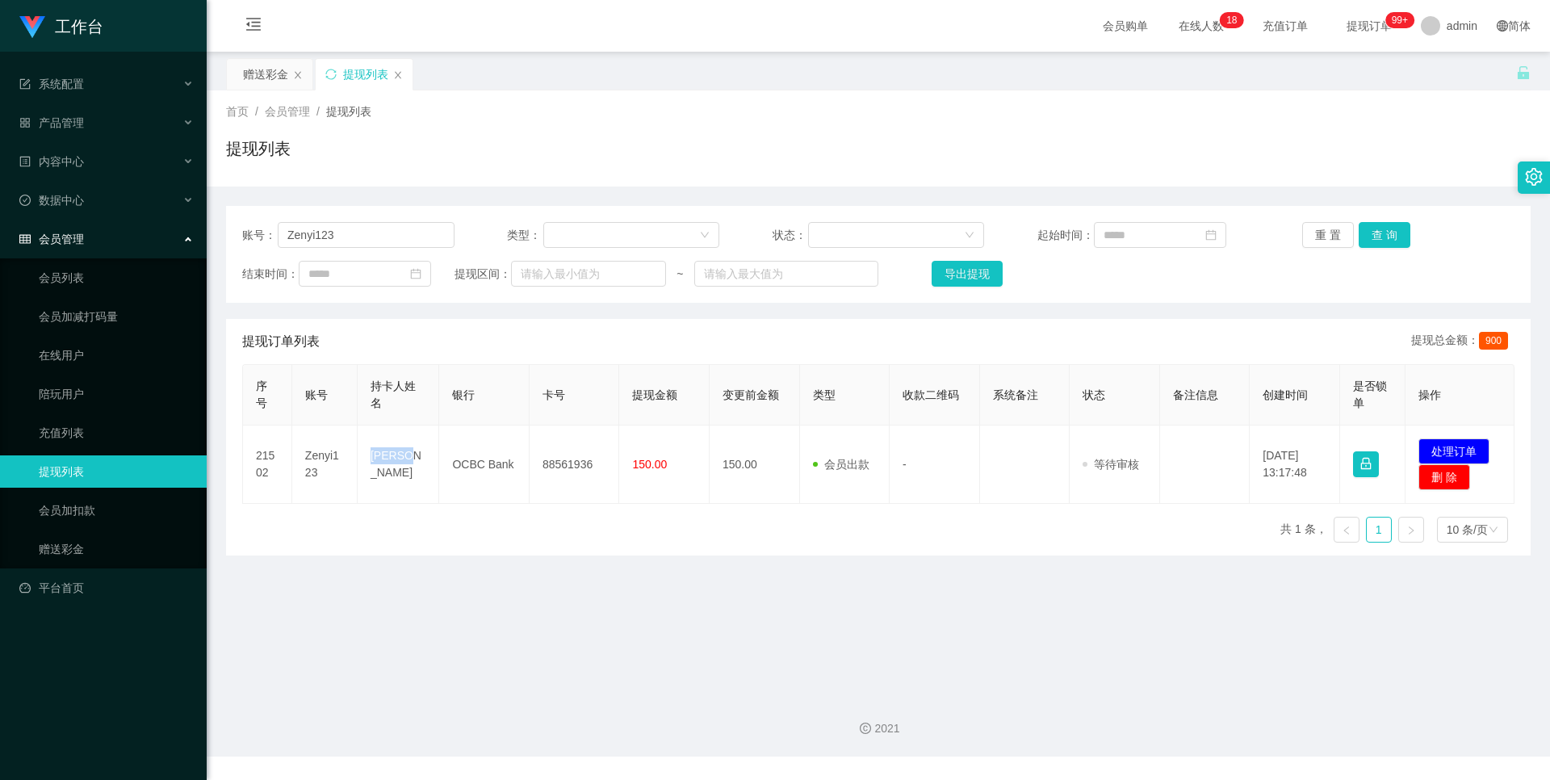
drag, startPoint x: 379, startPoint y: 622, endPoint x: 521, endPoint y: 220, distance: 426.3
click at [379, 621] on main "关闭左侧 关闭右侧 关闭其它 刷新页面 赠送彩金 提现列表 首页 / 会员管理 / 提现列表 / 提现列表 账号： Zenyi123 类型： 状态： 起始时间…" at bounding box center [878, 367] width 1343 height 630
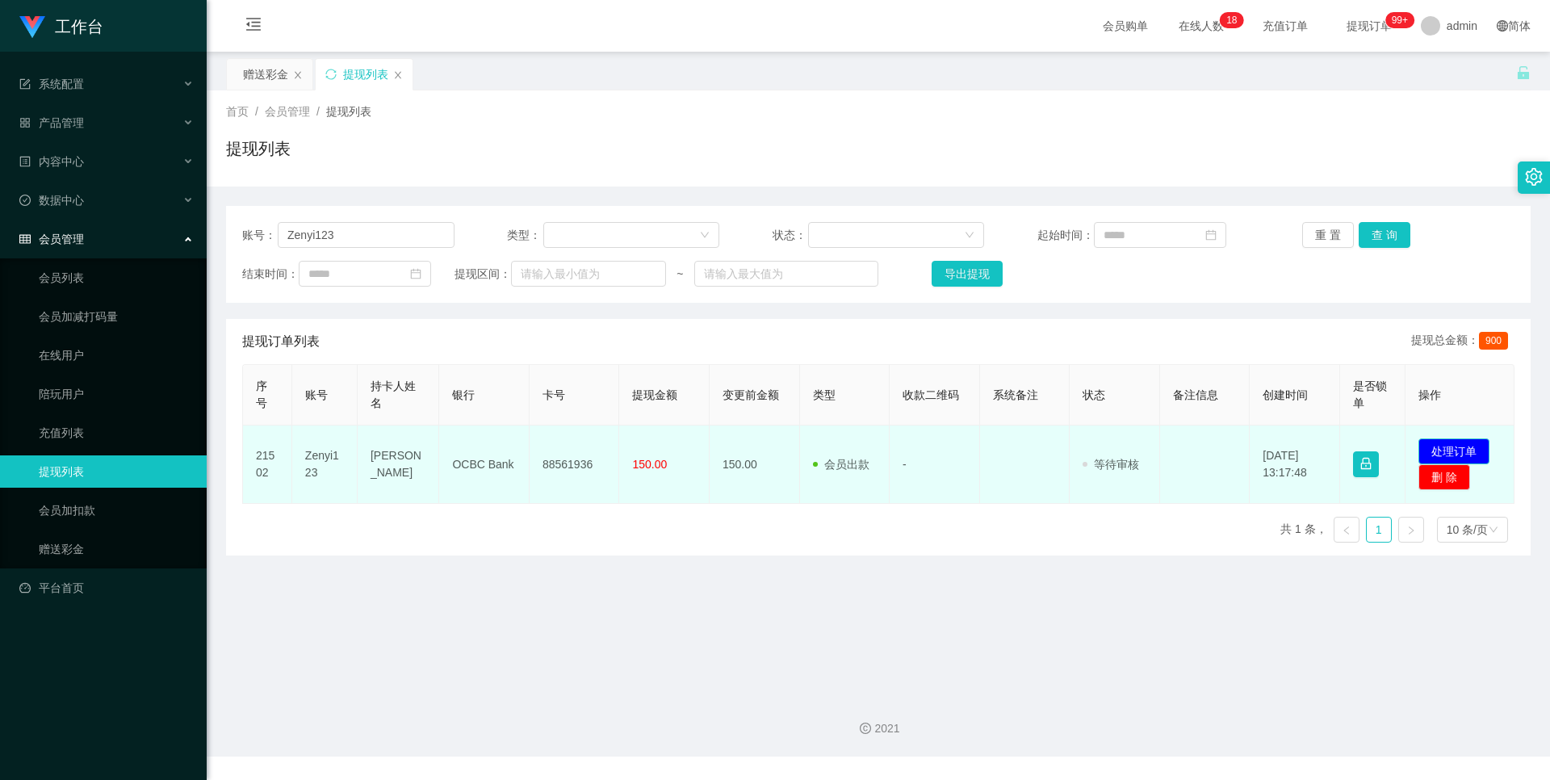
click at [1428, 440] on button "处理订单" at bounding box center [1453, 451] width 71 height 26
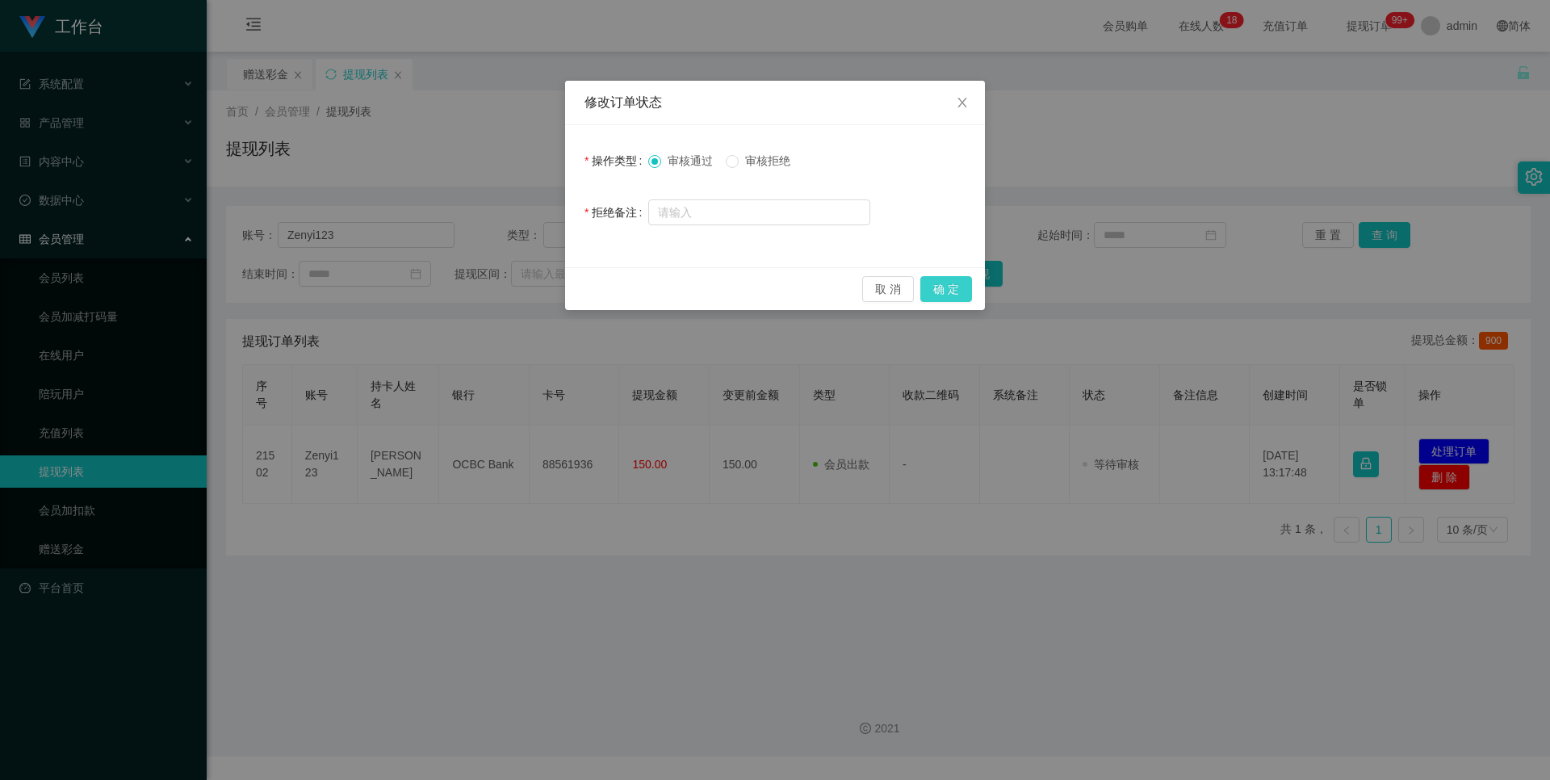
click at [935, 284] on button "确 定" at bounding box center [946, 289] width 52 height 26
